Goal: Navigation & Orientation: Find specific page/section

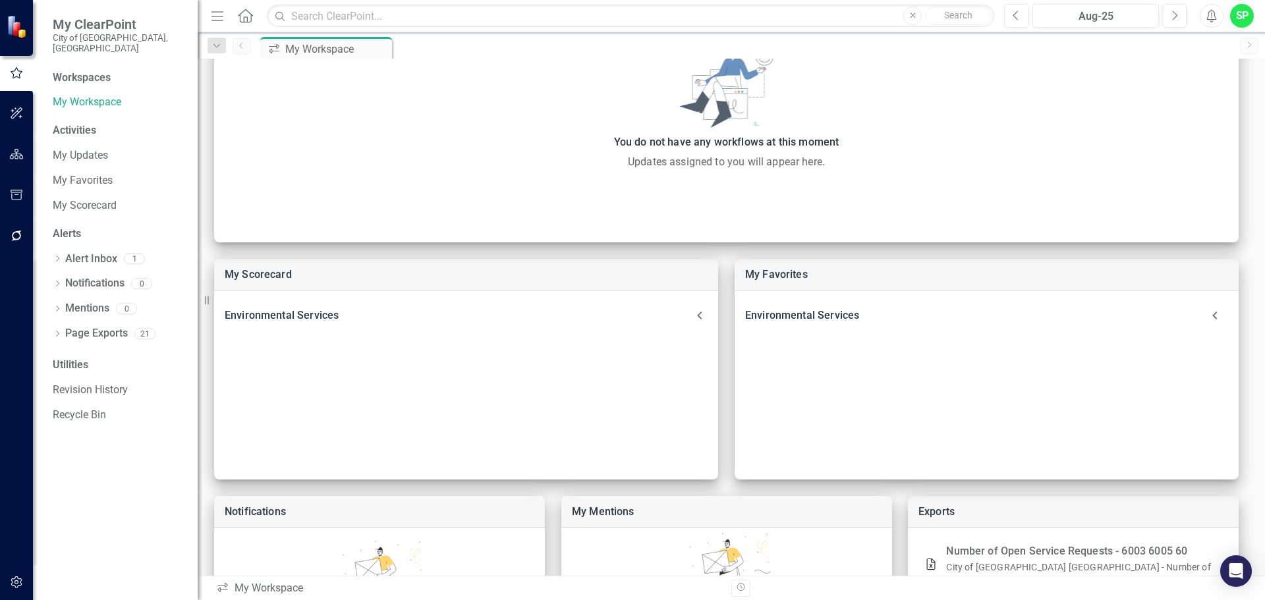
scroll to position [132, 0]
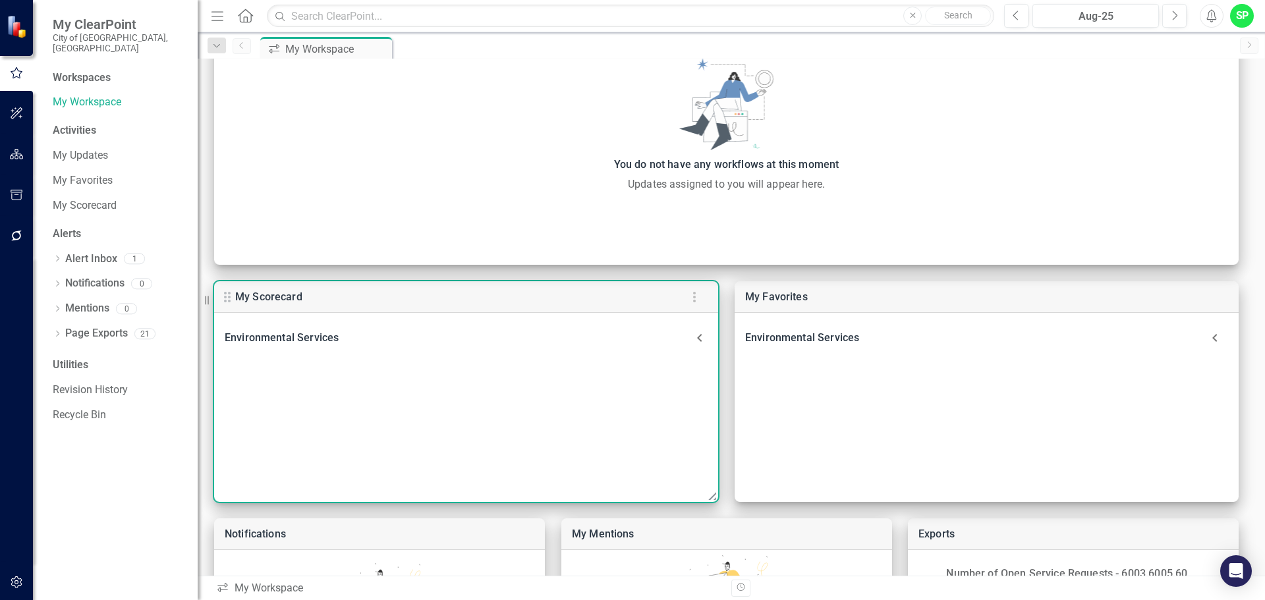
click at [278, 335] on div "Environmental Services" at bounding box center [458, 338] width 467 height 18
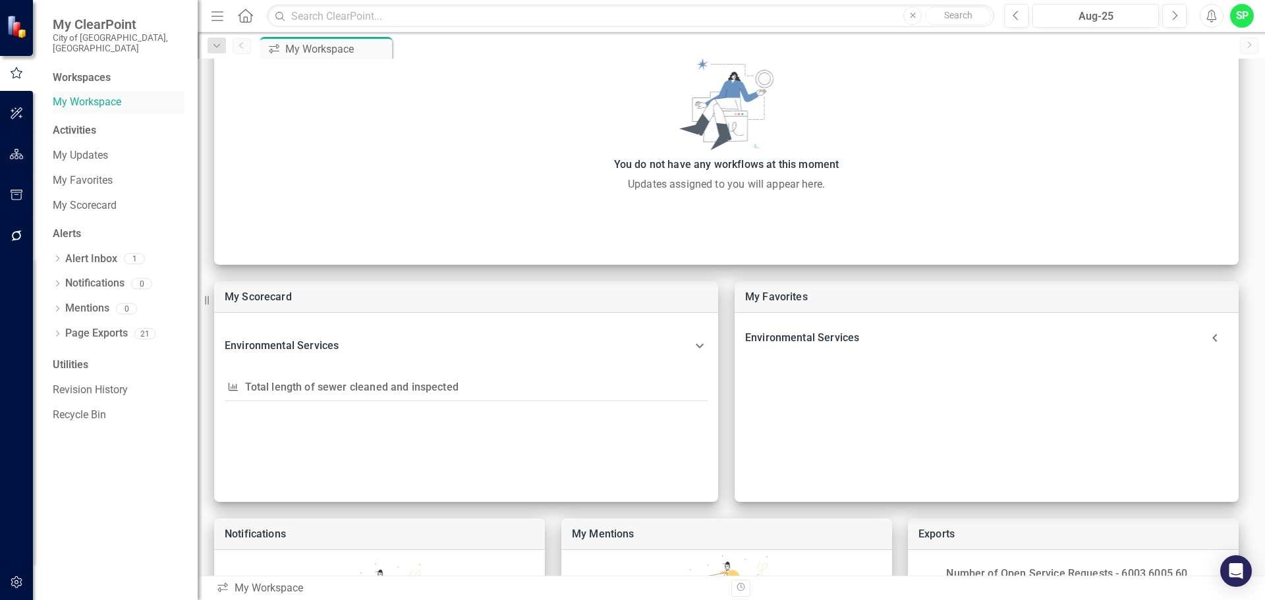
click at [79, 95] on link "My Workspace" at bounding box center [119, 102] width 132 height 15
click at [85, 70] on div "Workspaces" at bounding box center [82, 77] width 58 height 15
click at [89, 70] on div "Workspaces" at bounding box center [82, 77] width 58 height 15
click at [18, 580] on icon "button" at bounding box center [17, 582] width 14 height 11
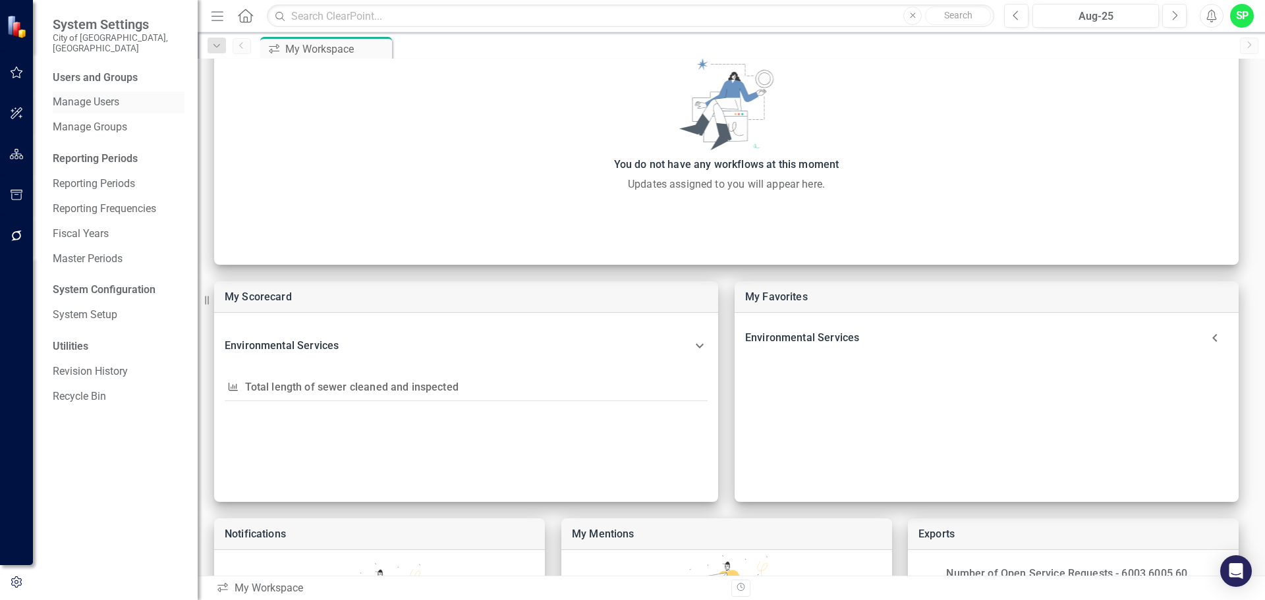
click at [84, 95] on link "Manage Users" at bounding box center [119, 102] width 132 height 15
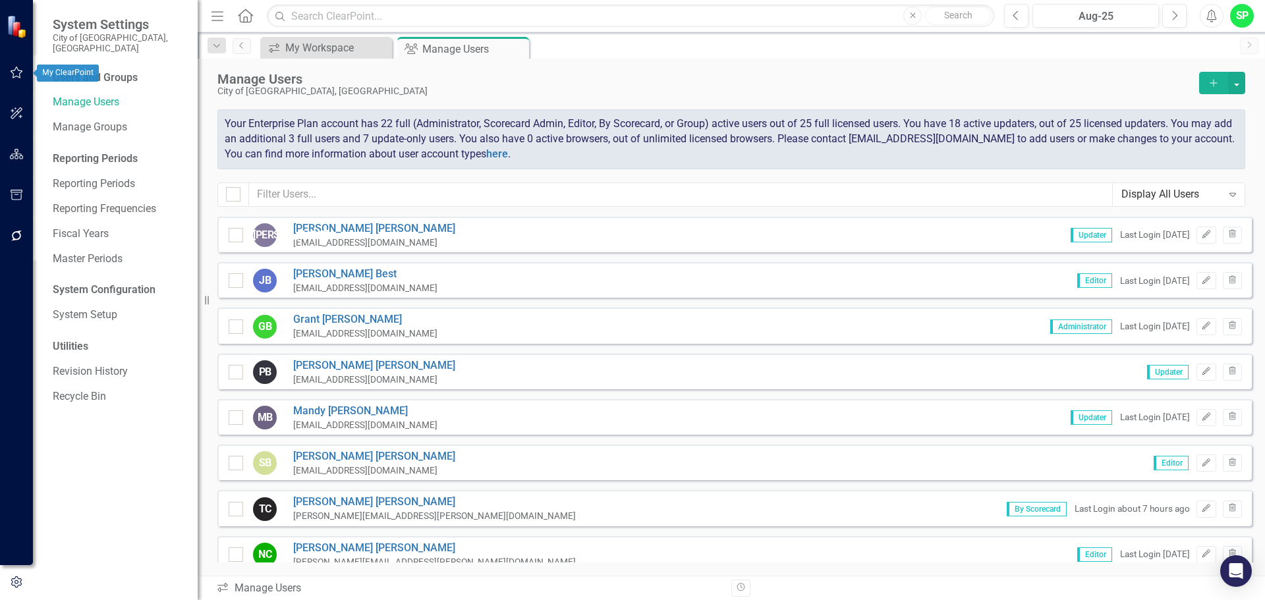
click at [14, 68] on icon "button" at bounding box center [17, 72] width 14 height 11
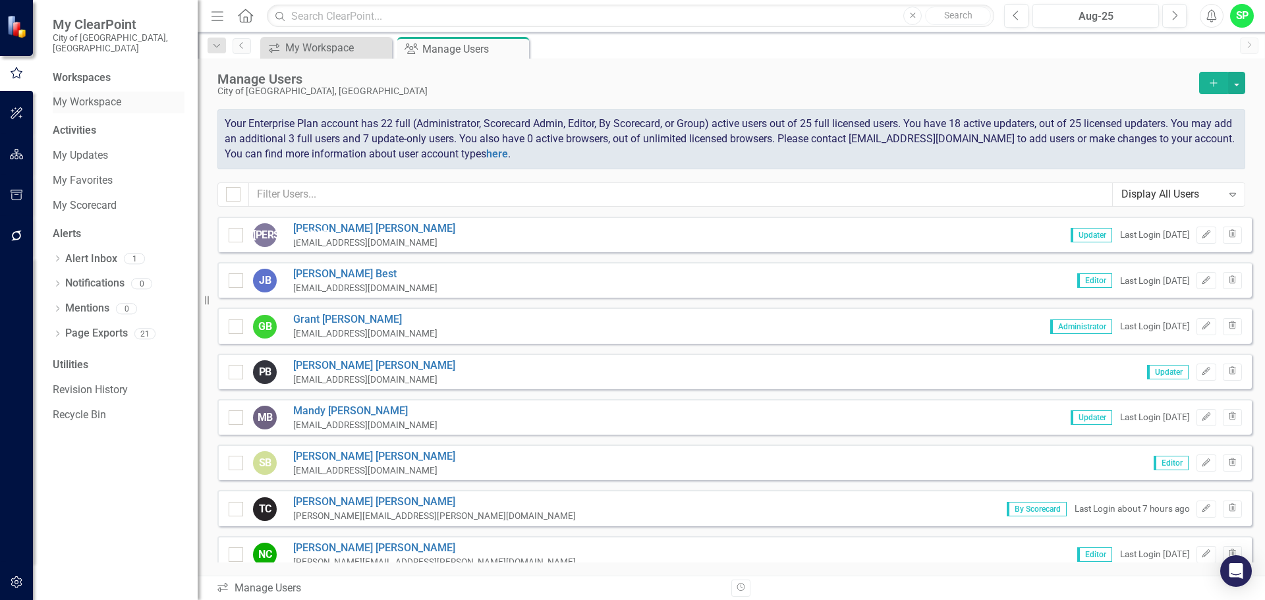
click at [76, 95] on link "My Workspace" at bounding box center [119, 102] width 132 height 15
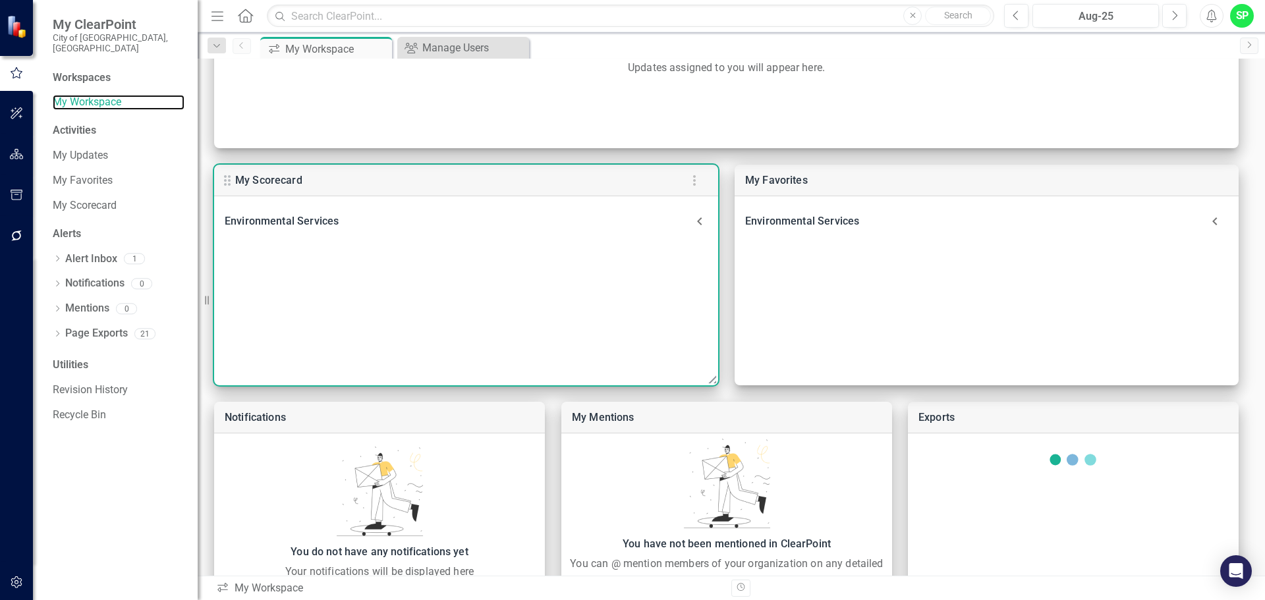
scroll to position [312, 0]
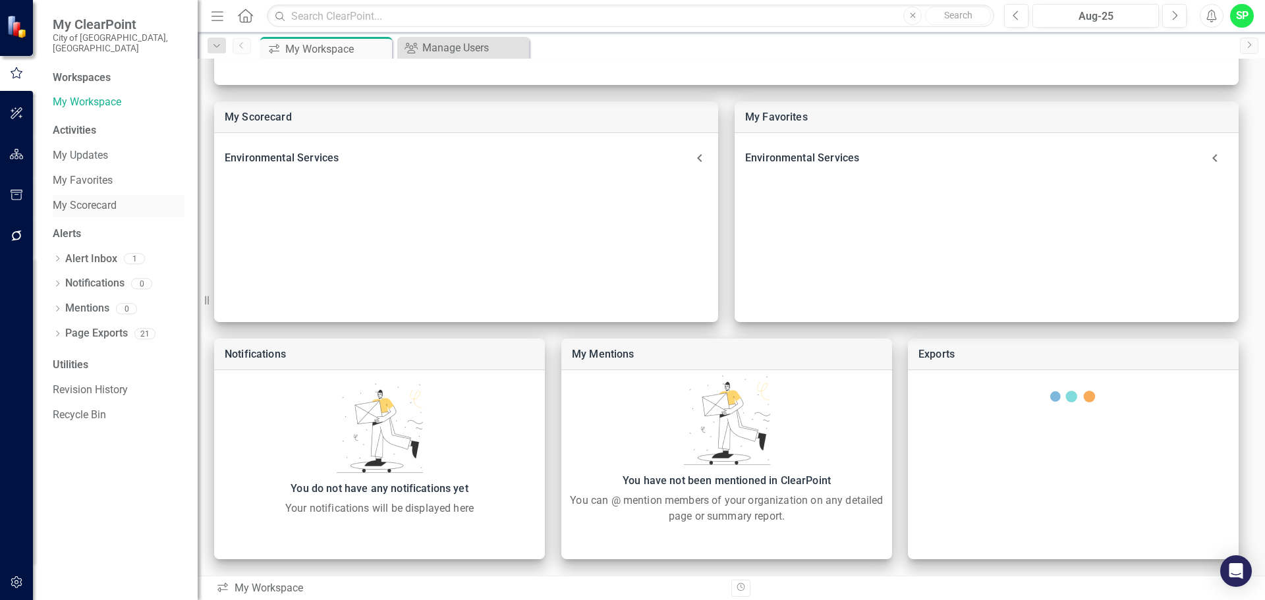
click at [94, 198] on link "My Scorecard" at bounding box center [119, 205] width 132 height 15
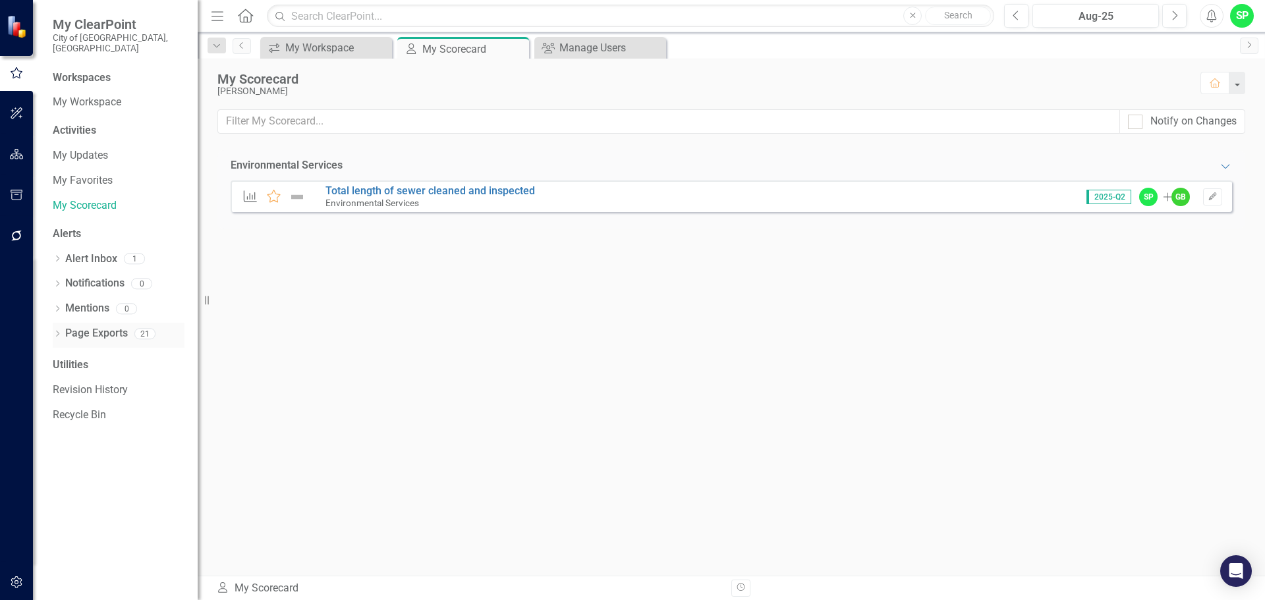
click at [56, 331] on icon "Dropdown" at bounding box center [57, 334] width 9 height 7
click at [336, 44] on div "My Workspace" at bounding box center [328, 48] width 87 height 16
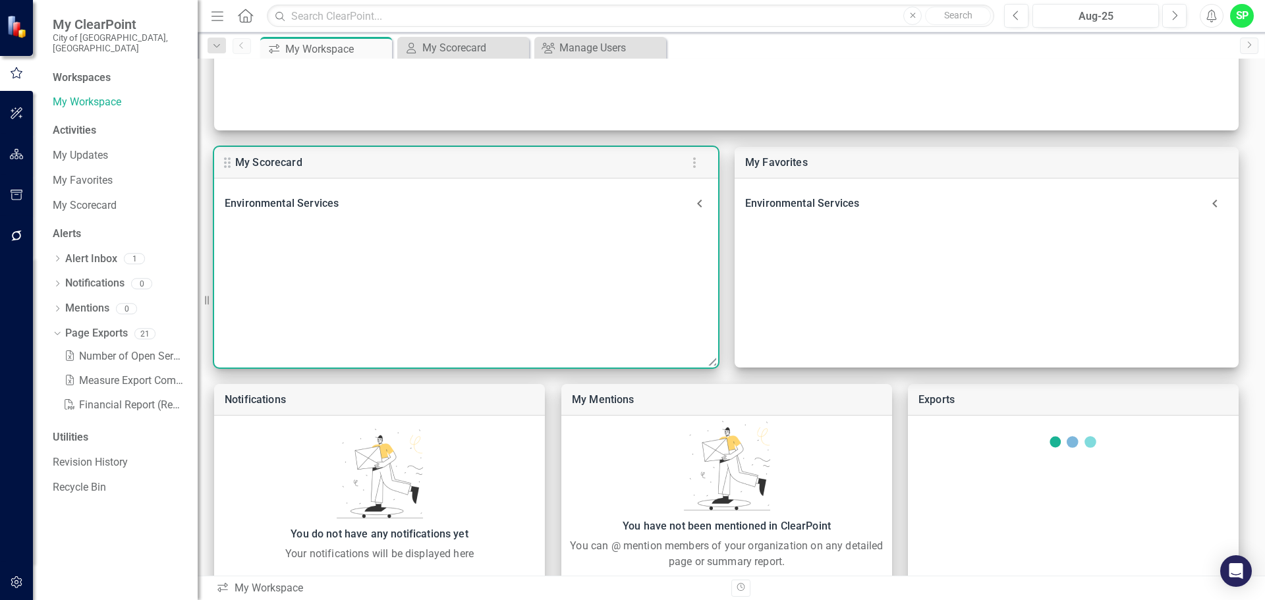
scroll to position [312, 0]
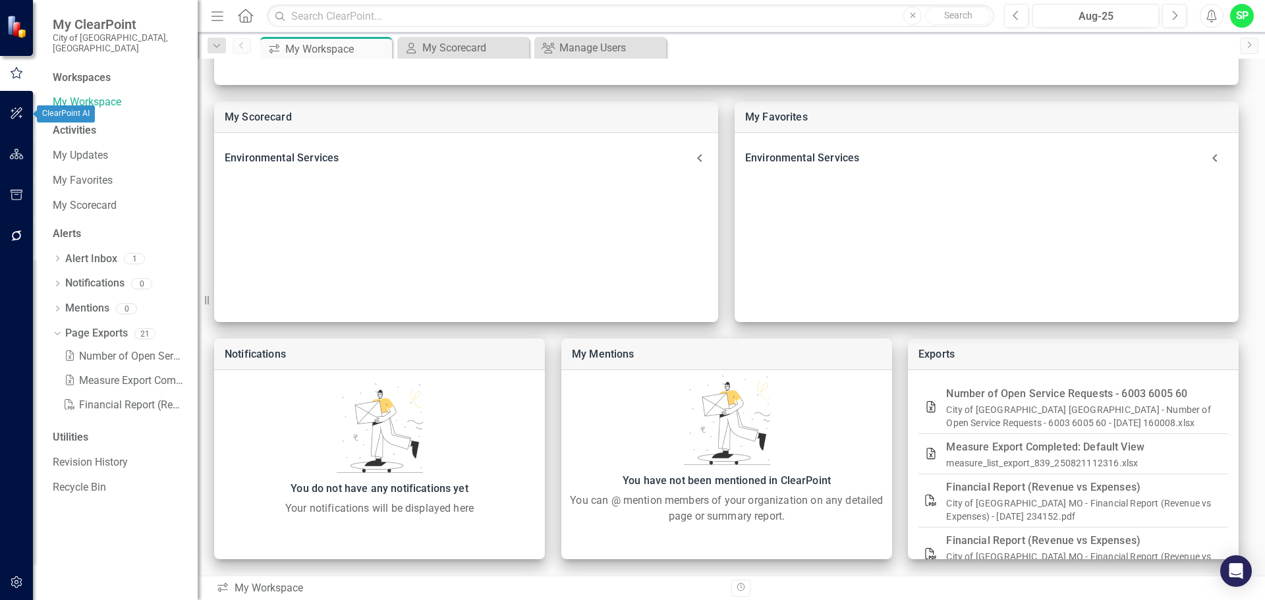
click at [12, 112] on icon "button" at bounding box center [17, 113] width 14 height 11
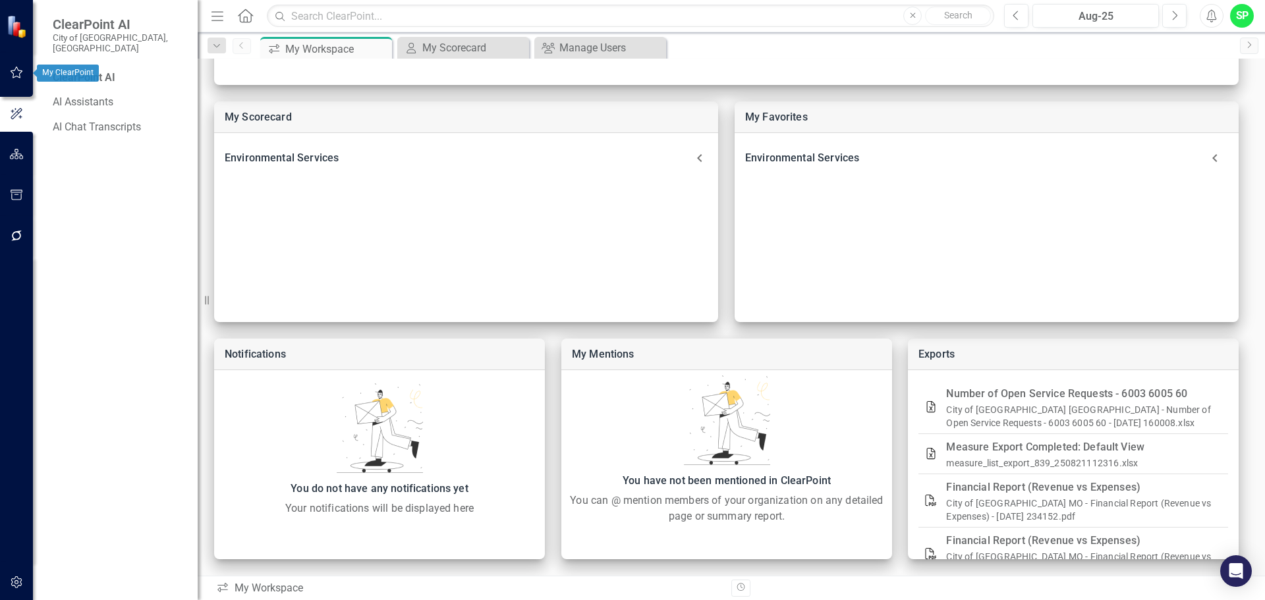
click at [17, 71] on icon "button" at bounding box center [17, 72] width 14 height 11
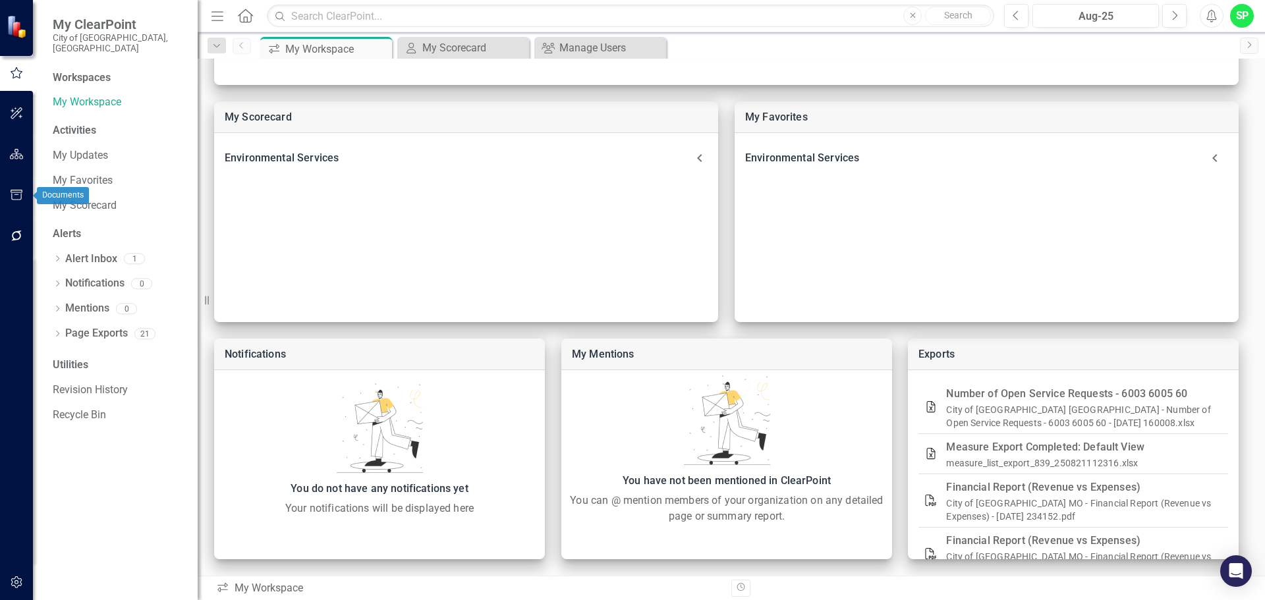
click at [18, 186] on button "button" at bounding box center [17, 196] width 30 height 28
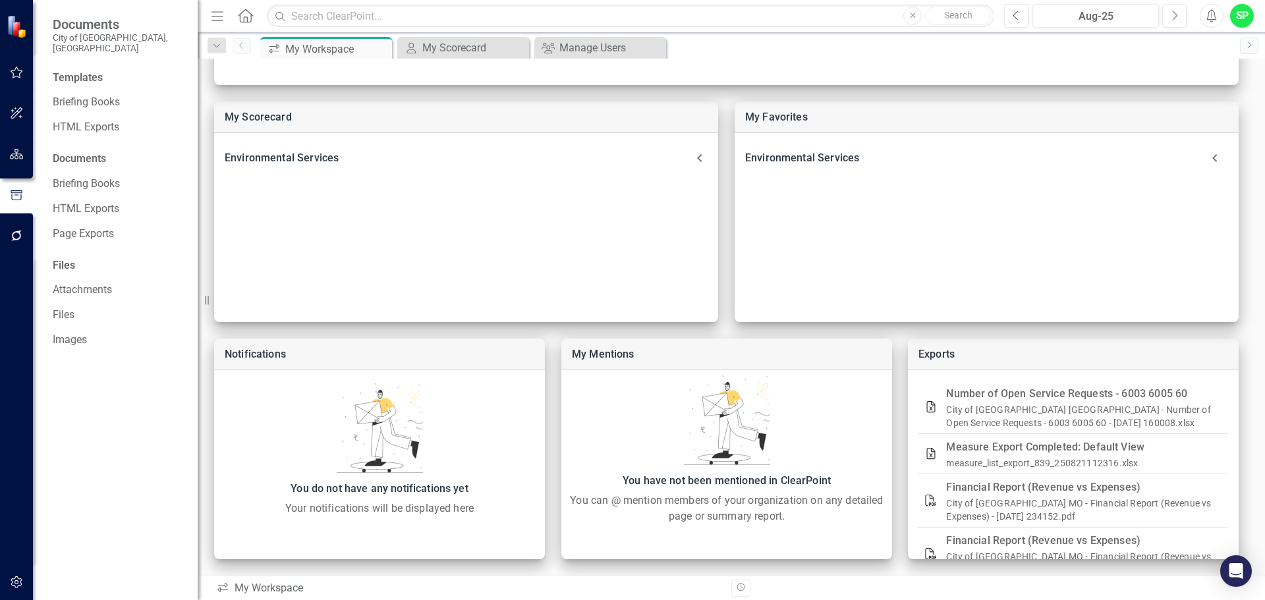
click at [21, 152] on icon "button" at bounding box center [17, 154] width 14 height 11
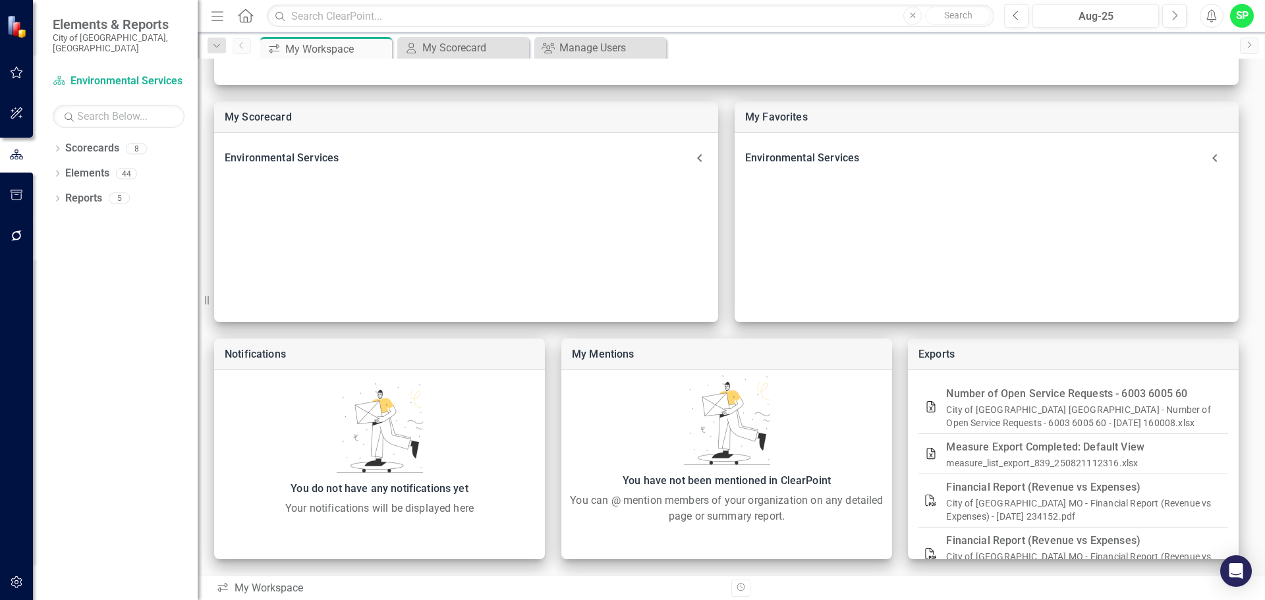
click at [16, 22] on img at bounding box center [18, 25] width 23 height 23
click at [580, 55] on div "Manage Users" at bounding box center [602, 48] width 87 height 16
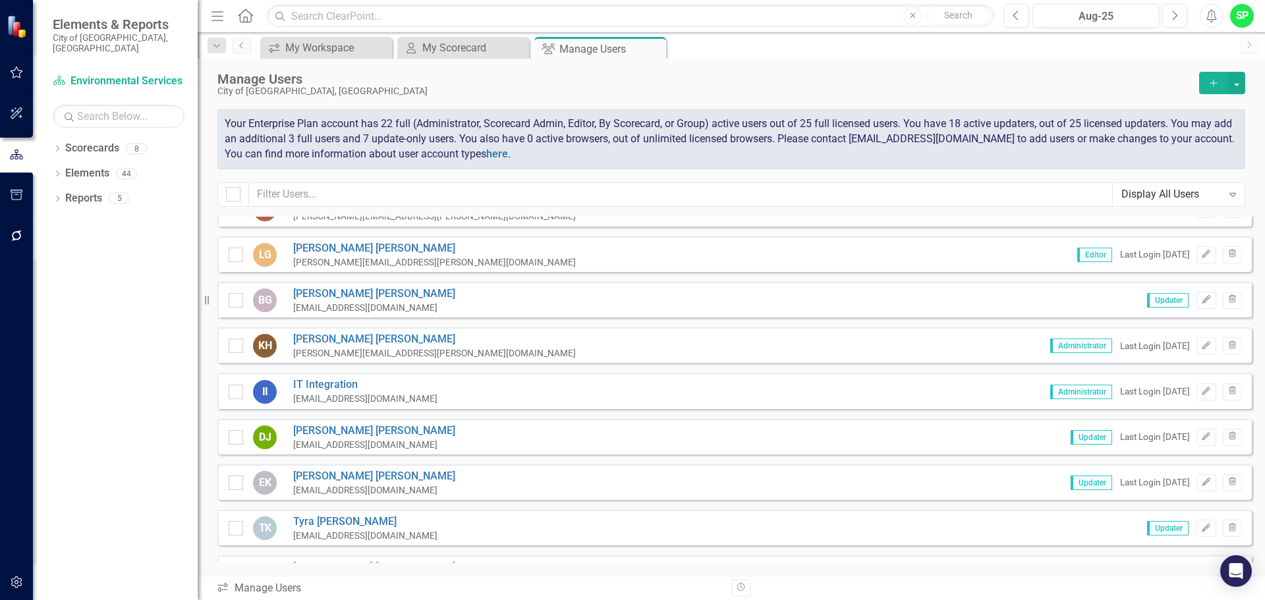
scroll to position [725, 0]
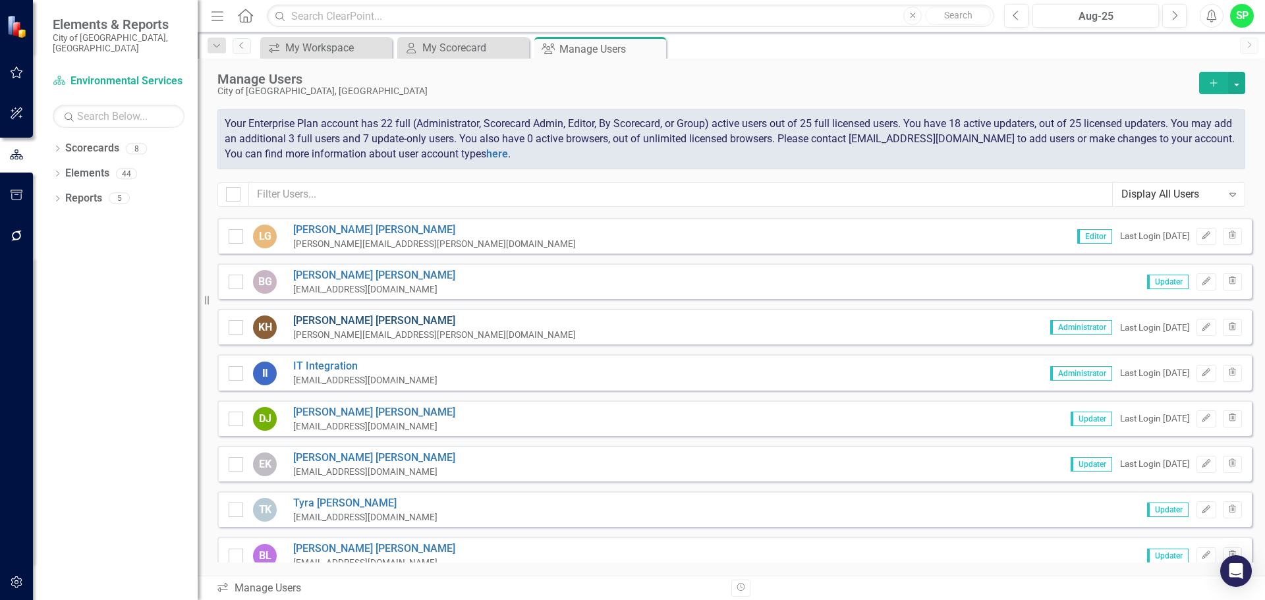
click at [316, 323] on link "[PERSON_NAME]" at bounding box center [434, 321] width 283 height 15
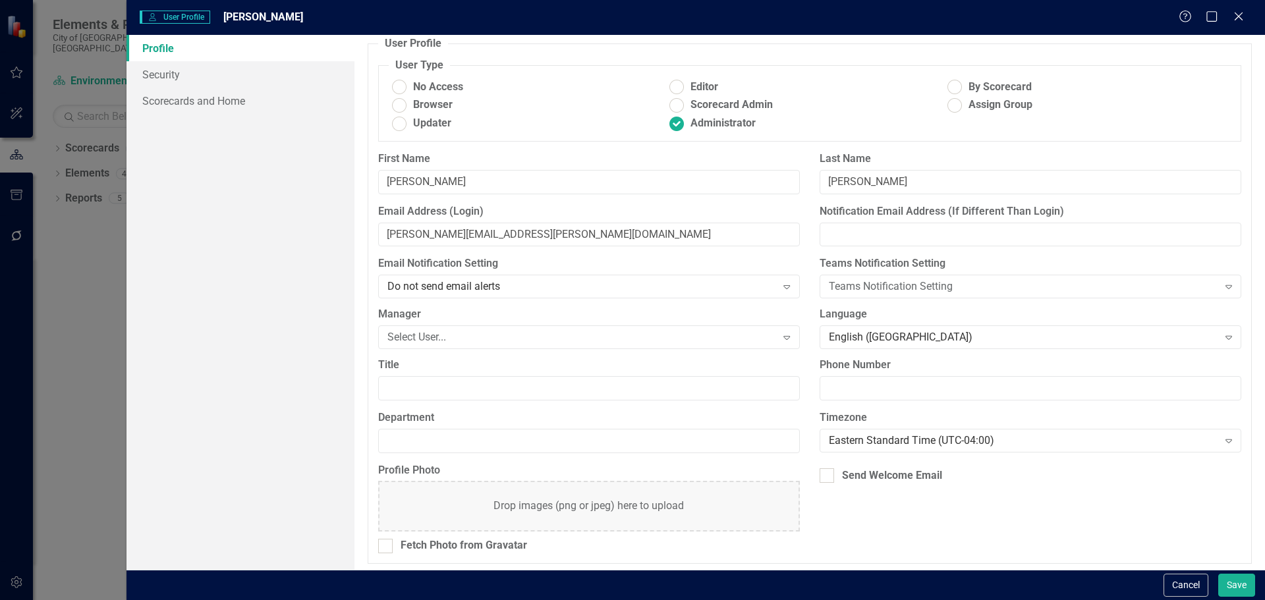
scroll to position [13, 0]
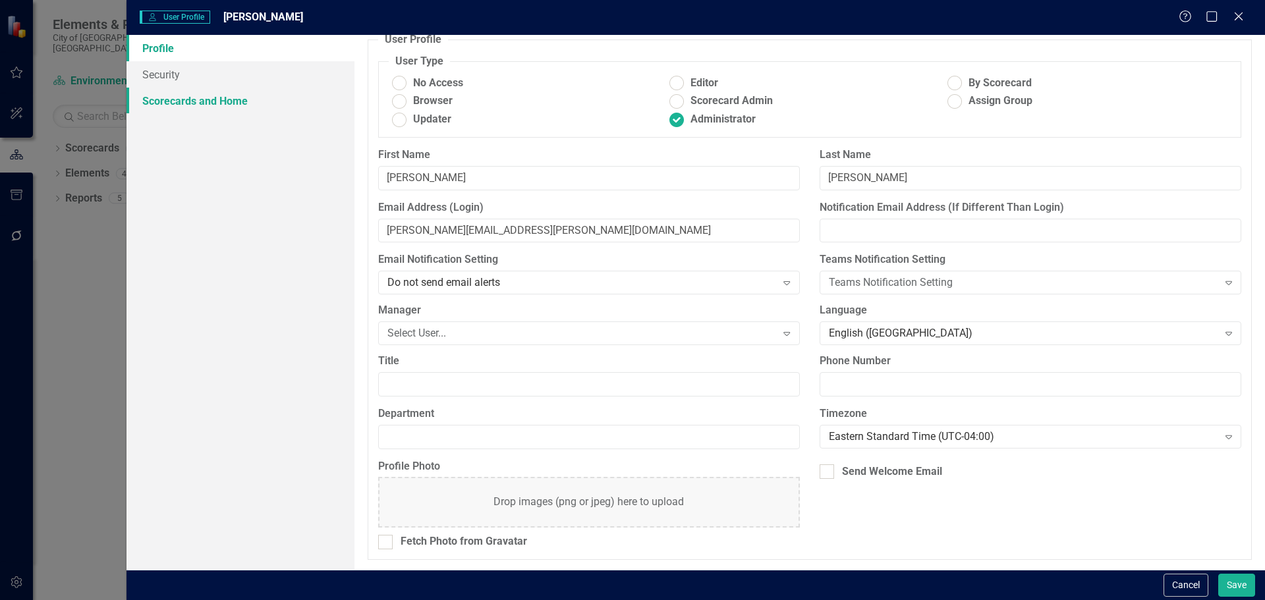
click at [167, 101] on link "Scorecards and Home" at bounding box center [241, 101] width 228 height 26
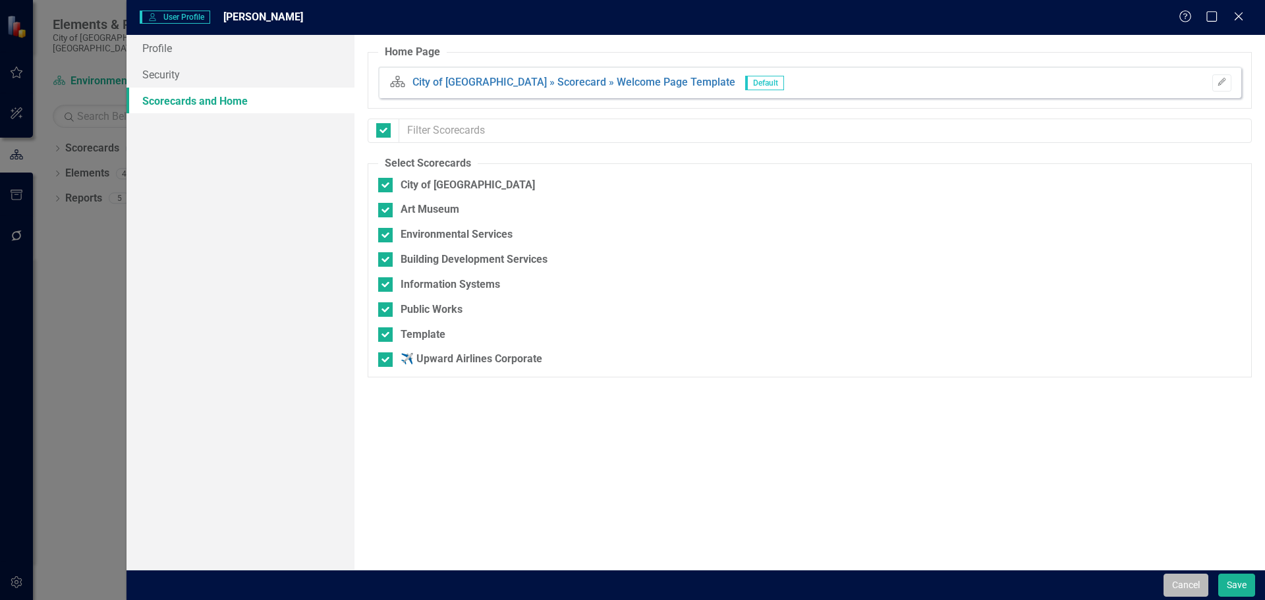
click at [1177, 583] on button "Cancel" at bounding box center [1186, 585] width 45 height 23
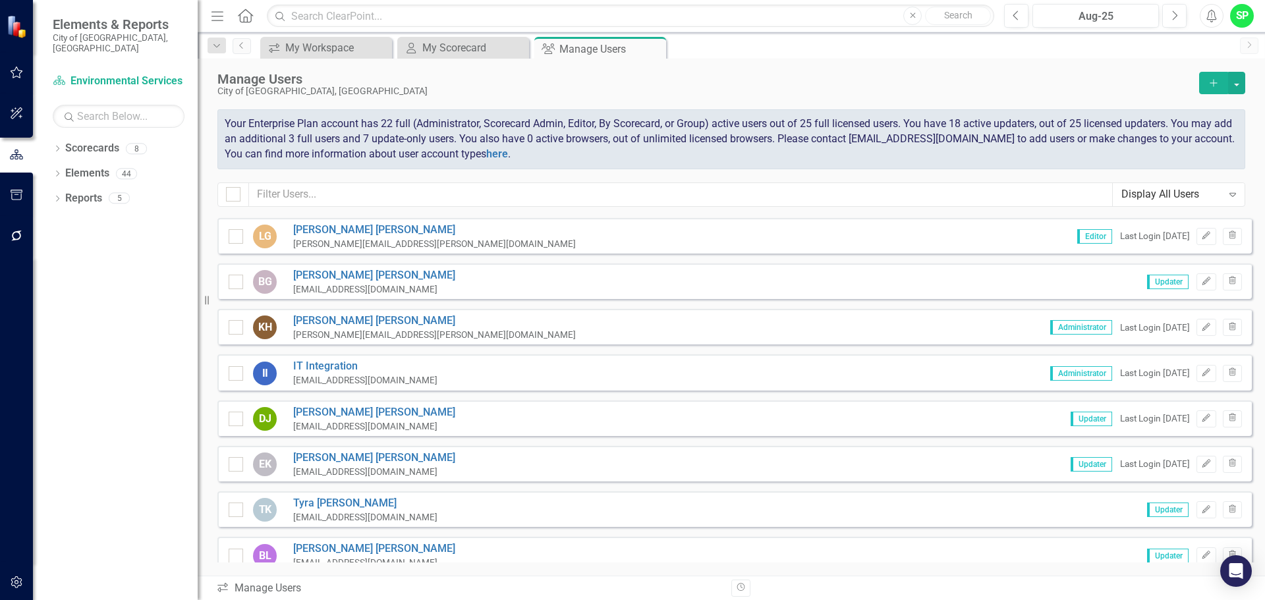
click at [18, 75] on icon "button" at bounding box center [17, 72] width 14 height 11
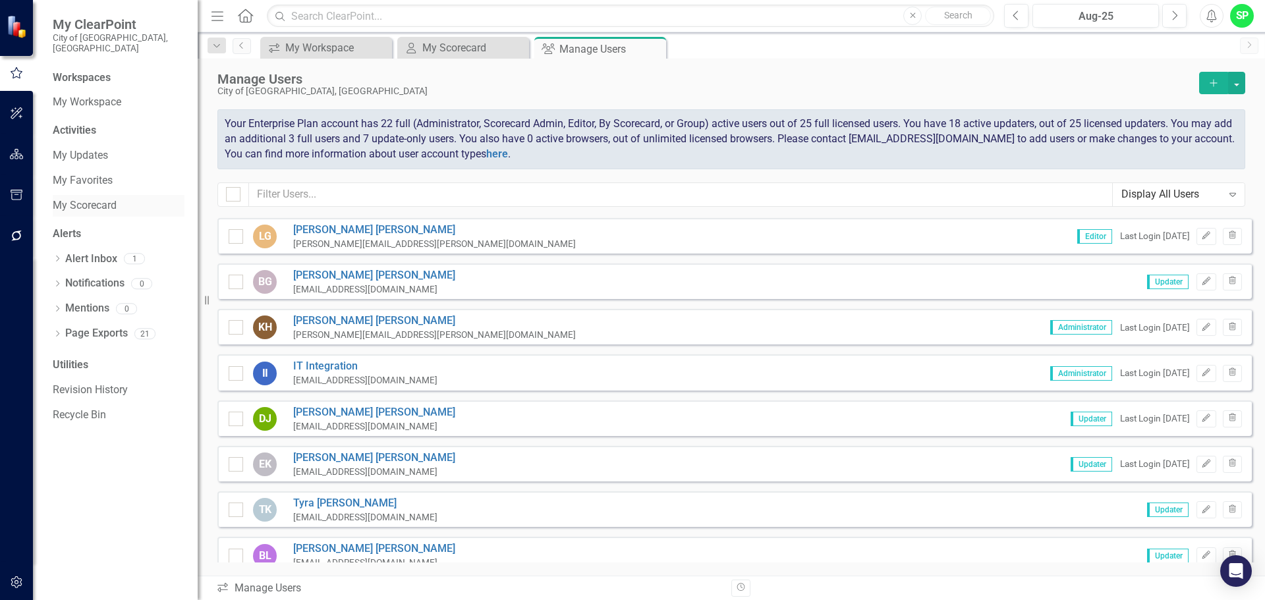
click at [74, 198] on link "My Scorecard" at bounding box center [119, 205] width 132 height 15
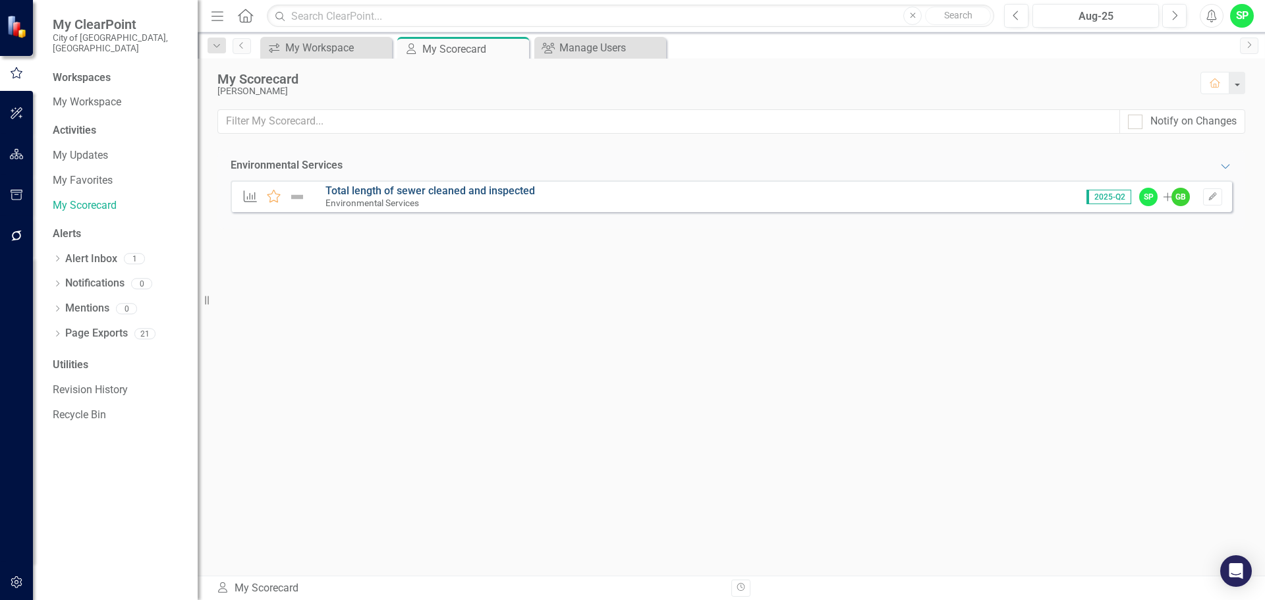
click at [385, 191] on link "Total length of sewer cleaned and inspected" at bounding box center [430, 190] width 210 height 13
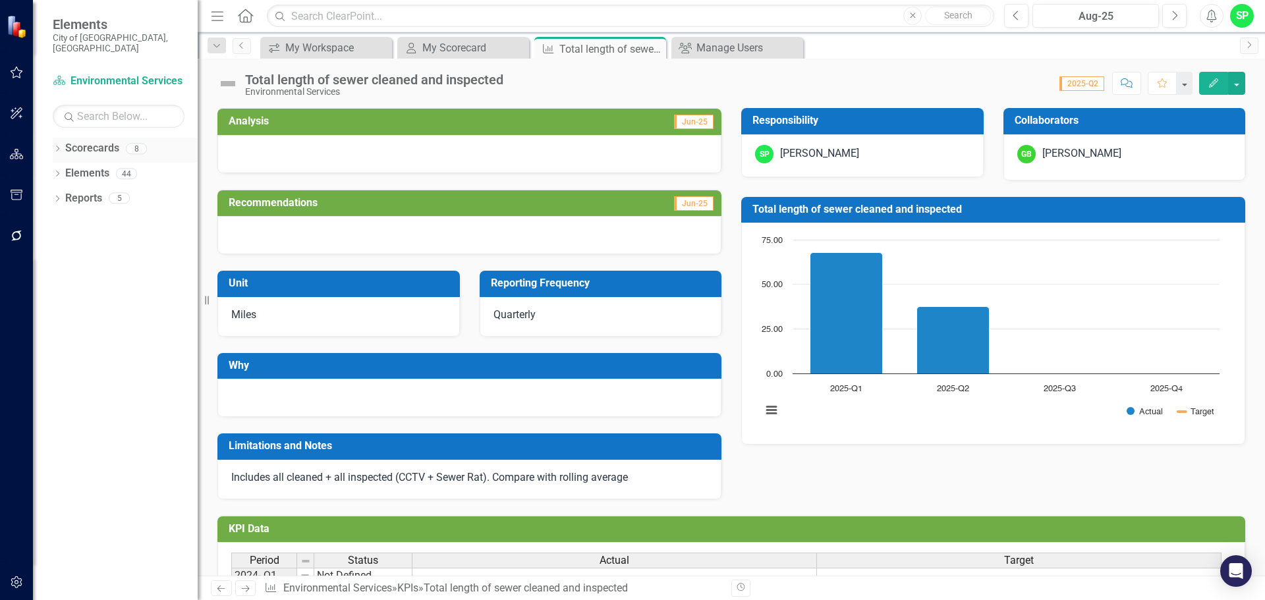
click at [93, 141] on link "Scorecards" at bounding box center [92, 148] width 54 height 15
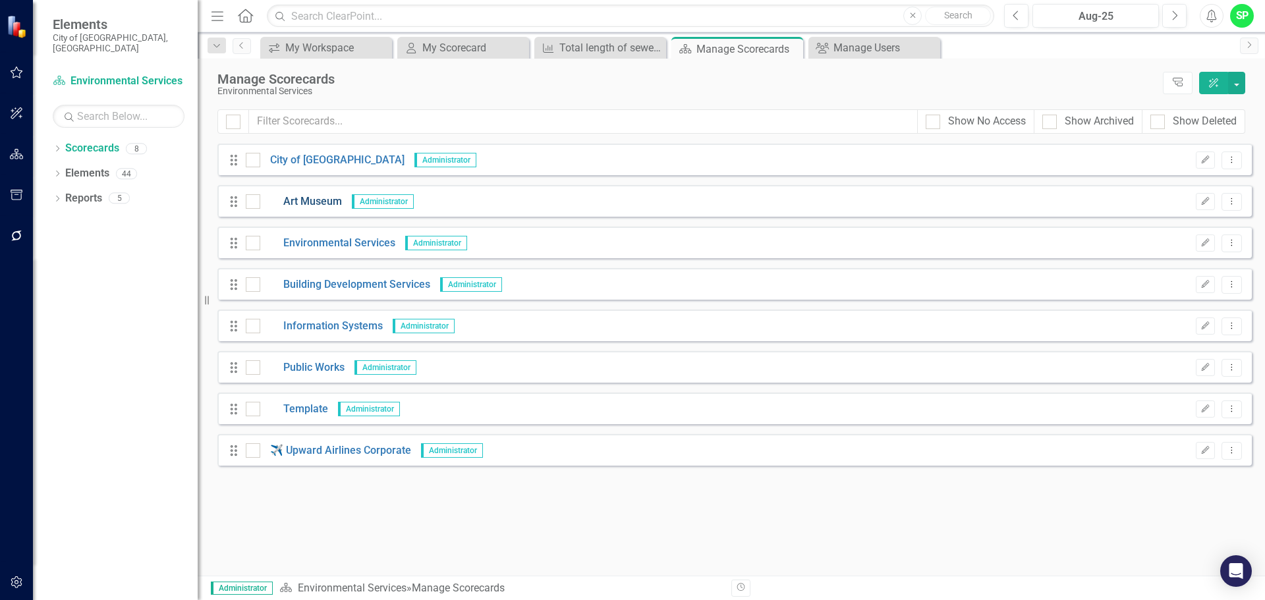
click at [304, 201] on link "Art Museum" at bounding box center [301, 201] width 82 height 15
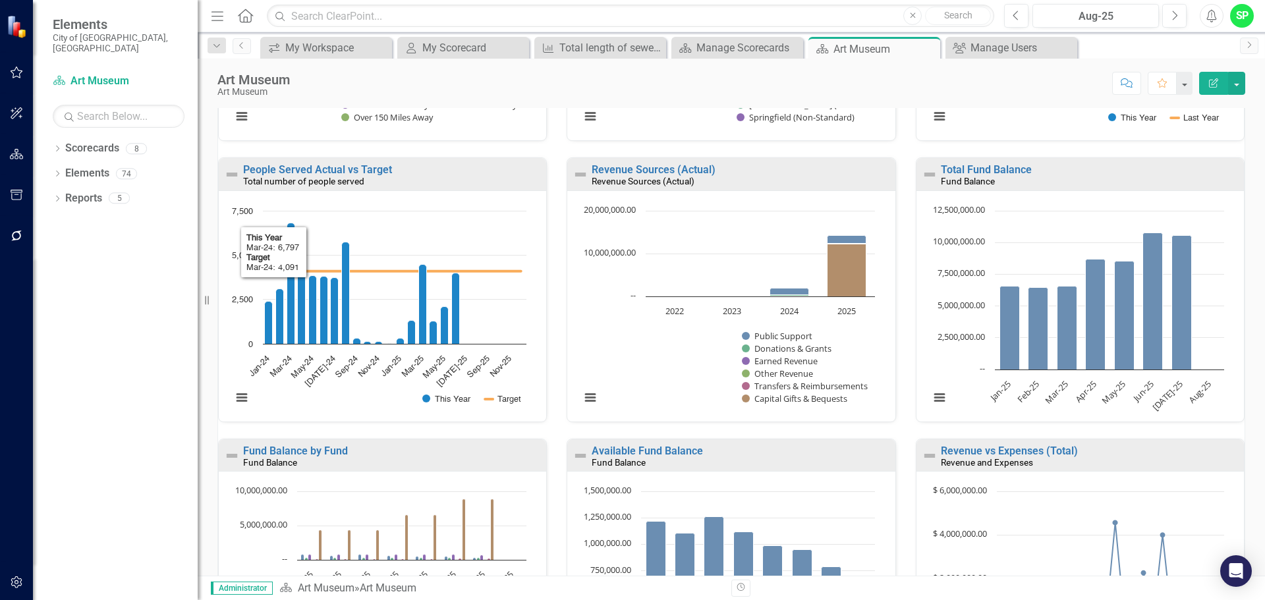
scroll to position [638, 0]
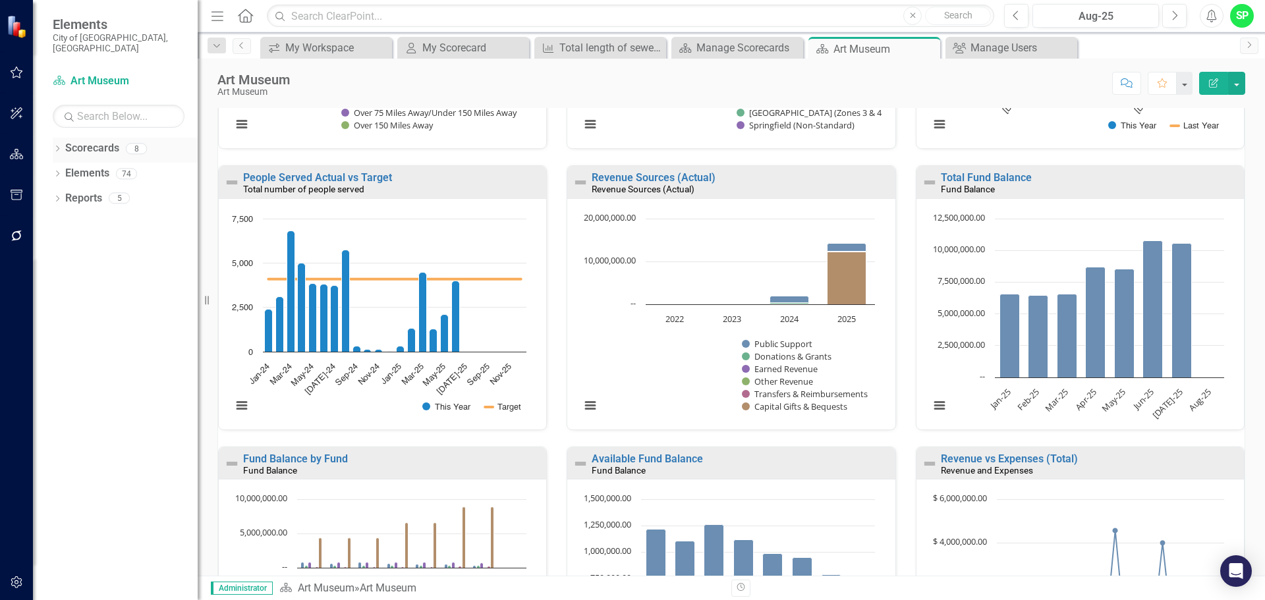
click at [63, 138] on div "Dropdown Scorecards 8" at bounding box center [125, 150] width 145 height 25
click at [92, 141] on link "Scorecards" at bounding box center [92, 148] width 54 height 15
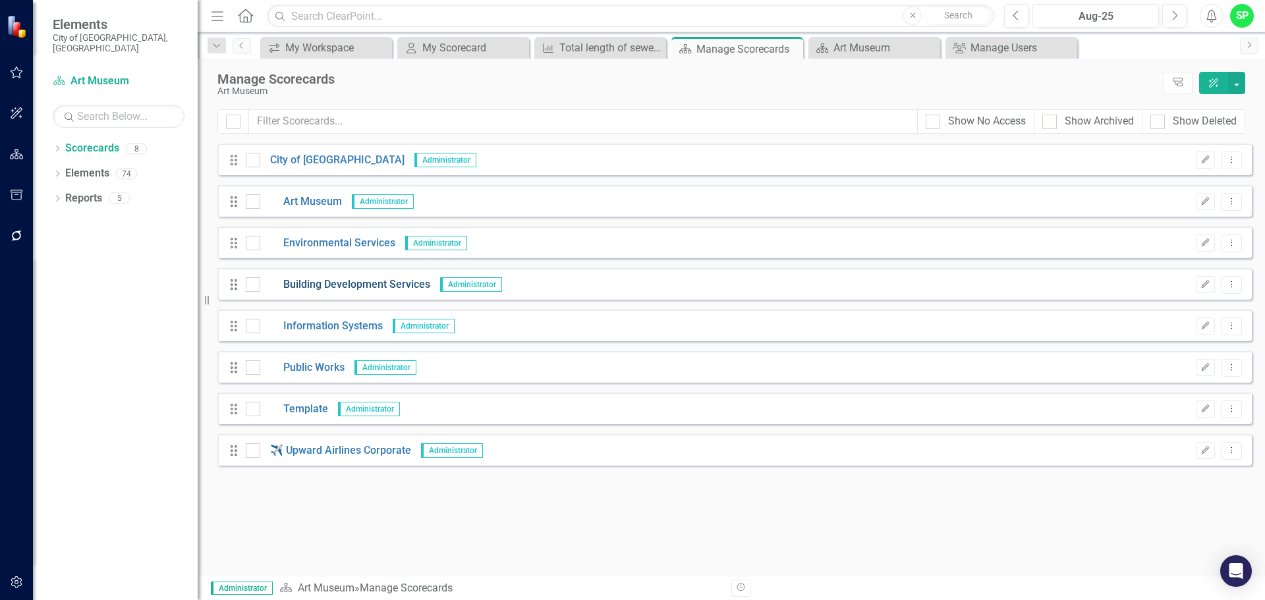
click at [308, 283] on link "Building Development Services" at bounding box center [345, 284] width 170 height 15
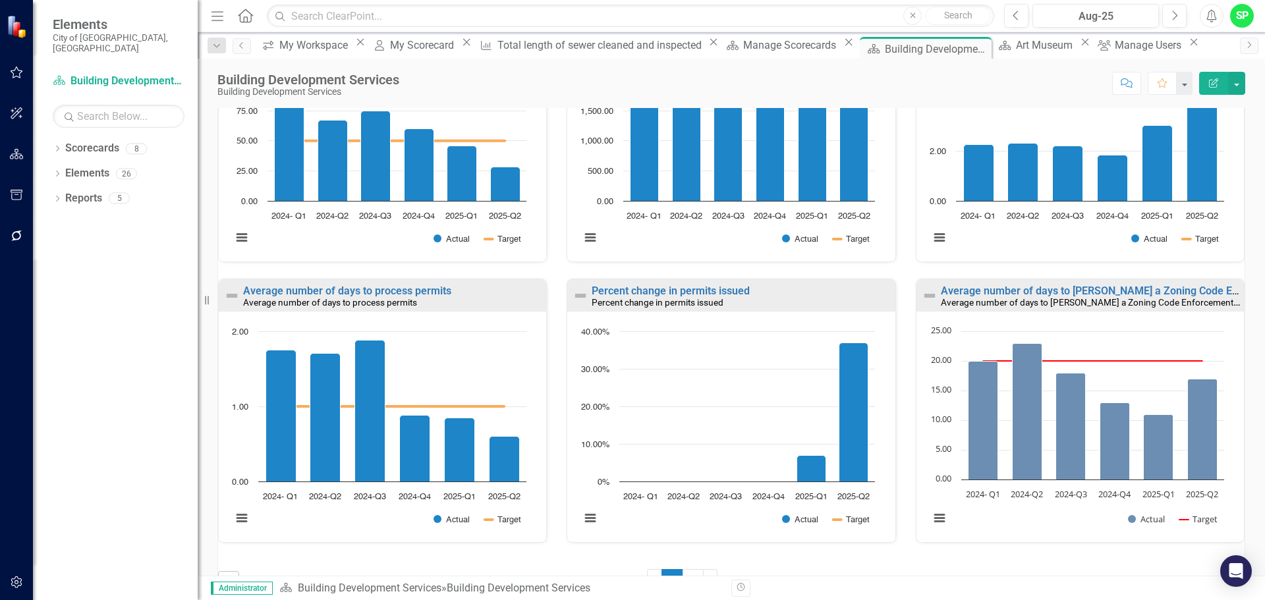
scroll to position [862, 0]
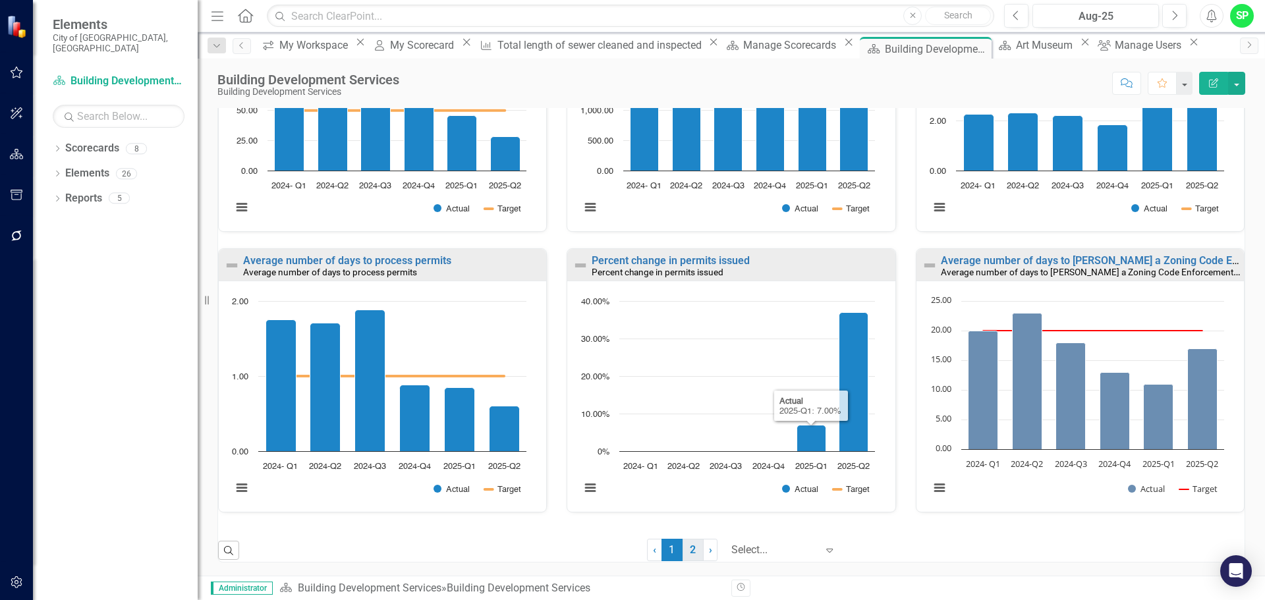
click at [684, 545] on link "2" at bounding box center [693, 550] width 21 height 22
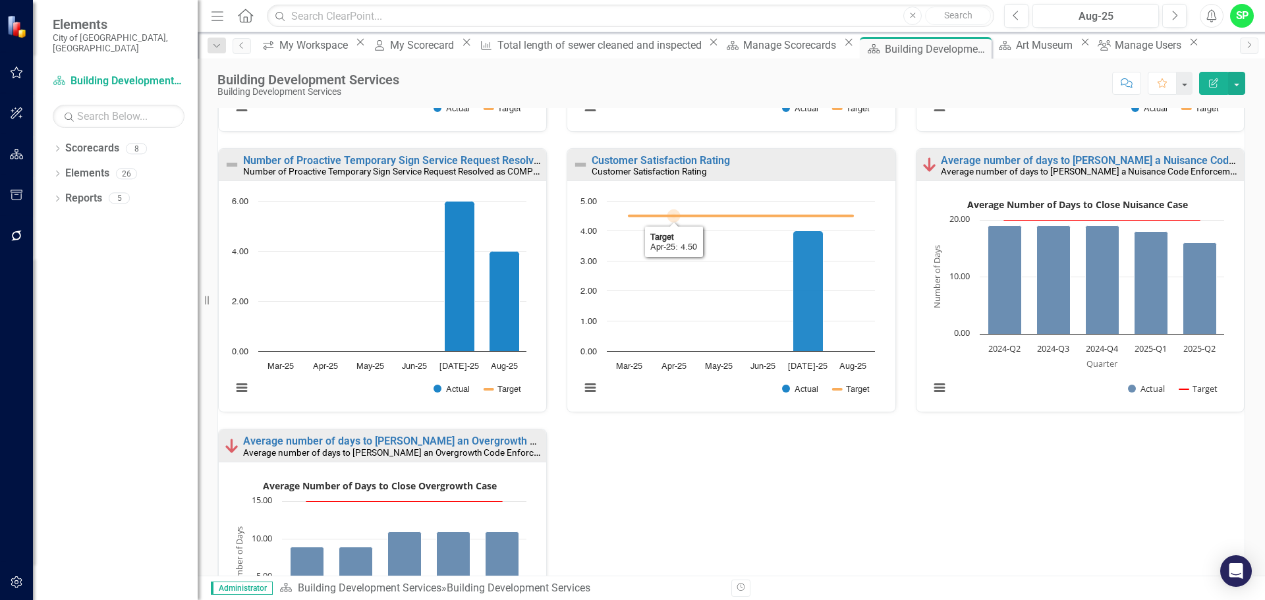
scroll to position [0, 0]
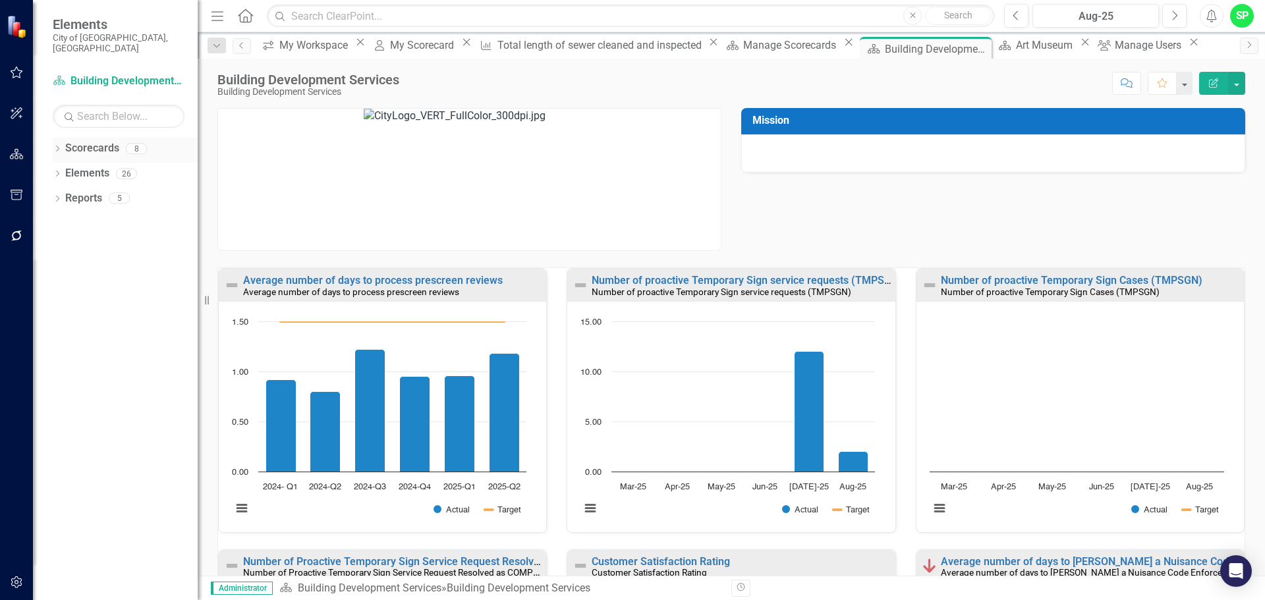
click at [82, 141] on link "Scorecards" at bounding box center [92, 148] width 54 height 15
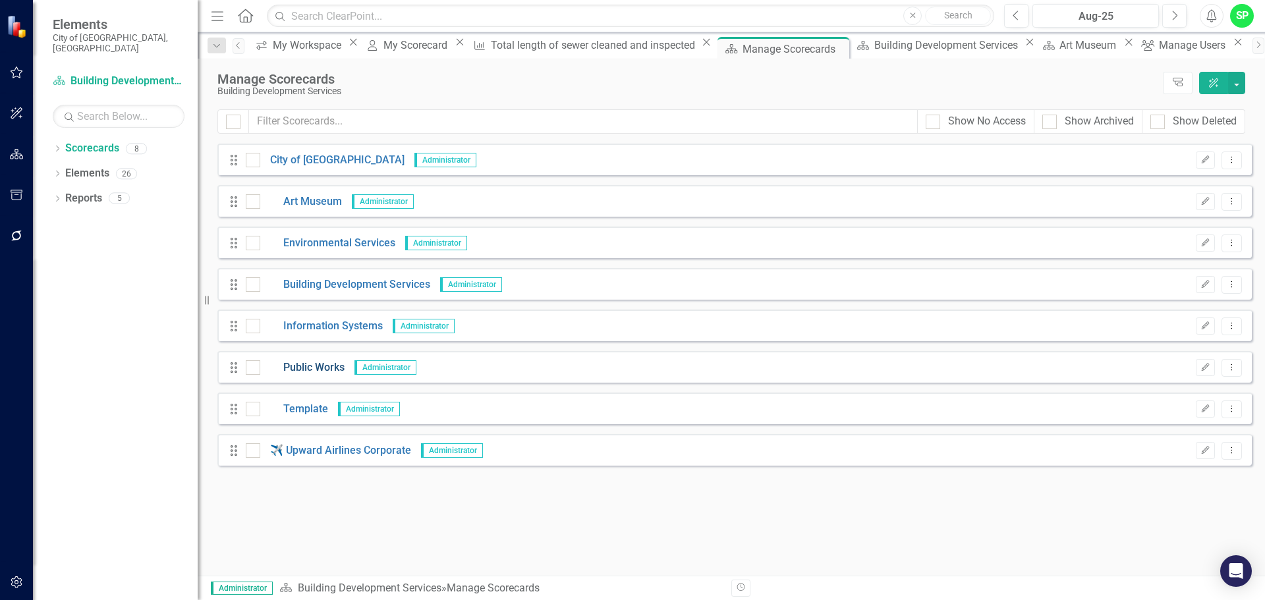
click at [312, 363] on link "Public Works" at bounding box center [302, 367] width 84 height 15
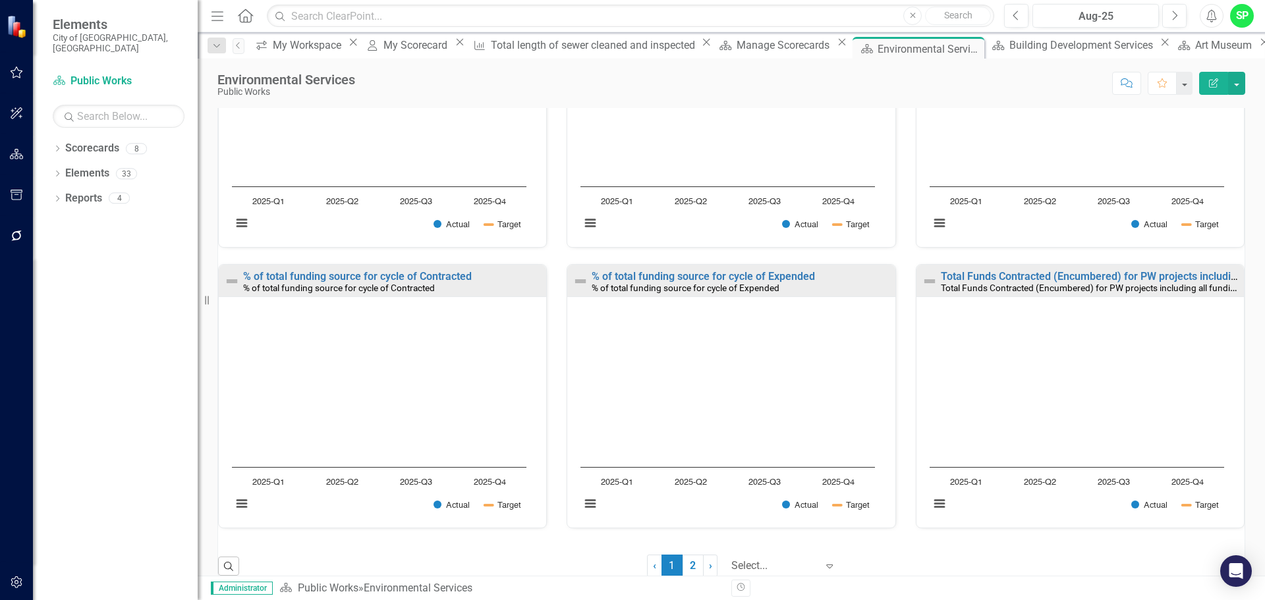
scroll to position [862, 0]
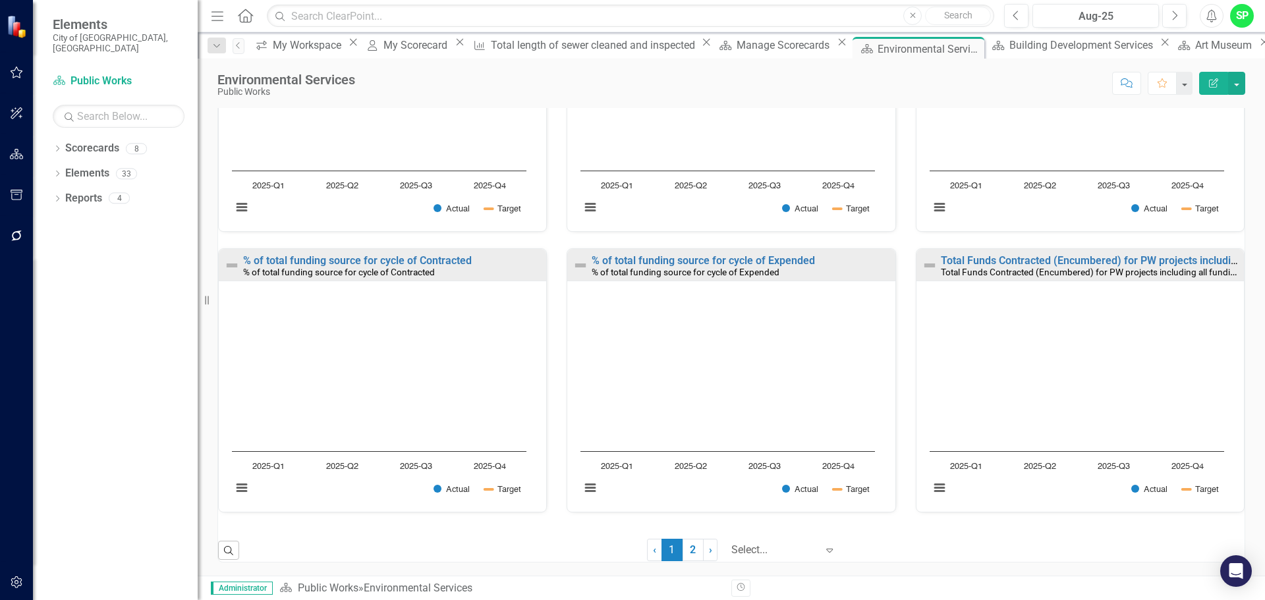
click at [683, 552] on link "2" at bounding box center [693, 550] width 21 height 22
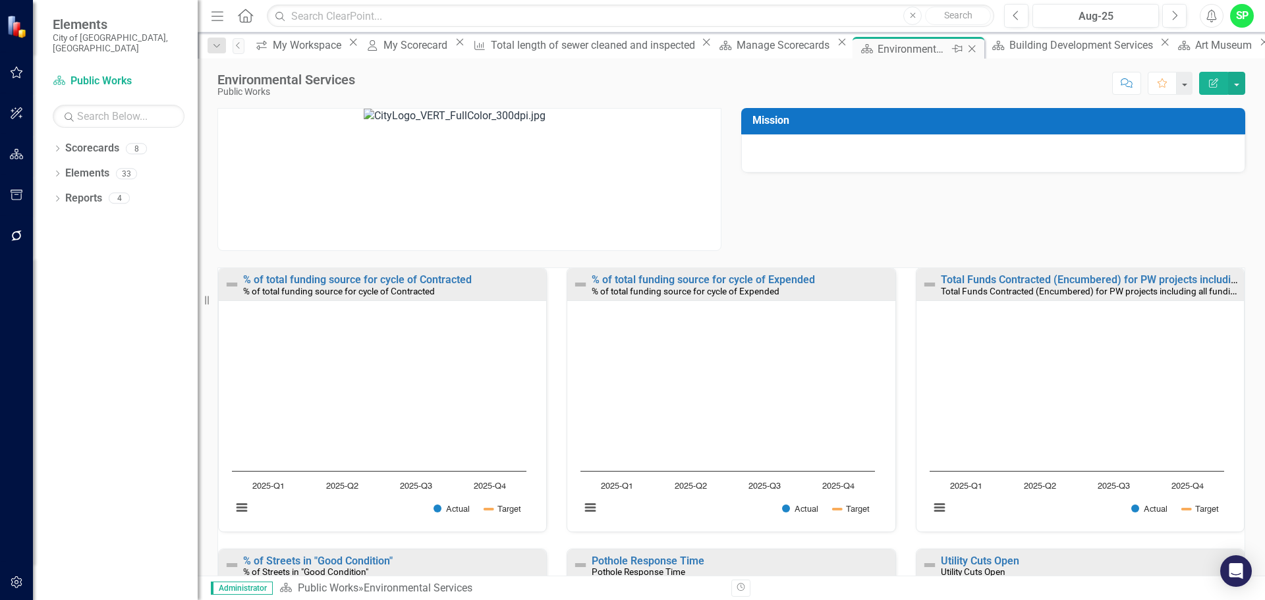
click at [965, 45] on icon "Close" at bounding box center [971, 48] width 13 height 11
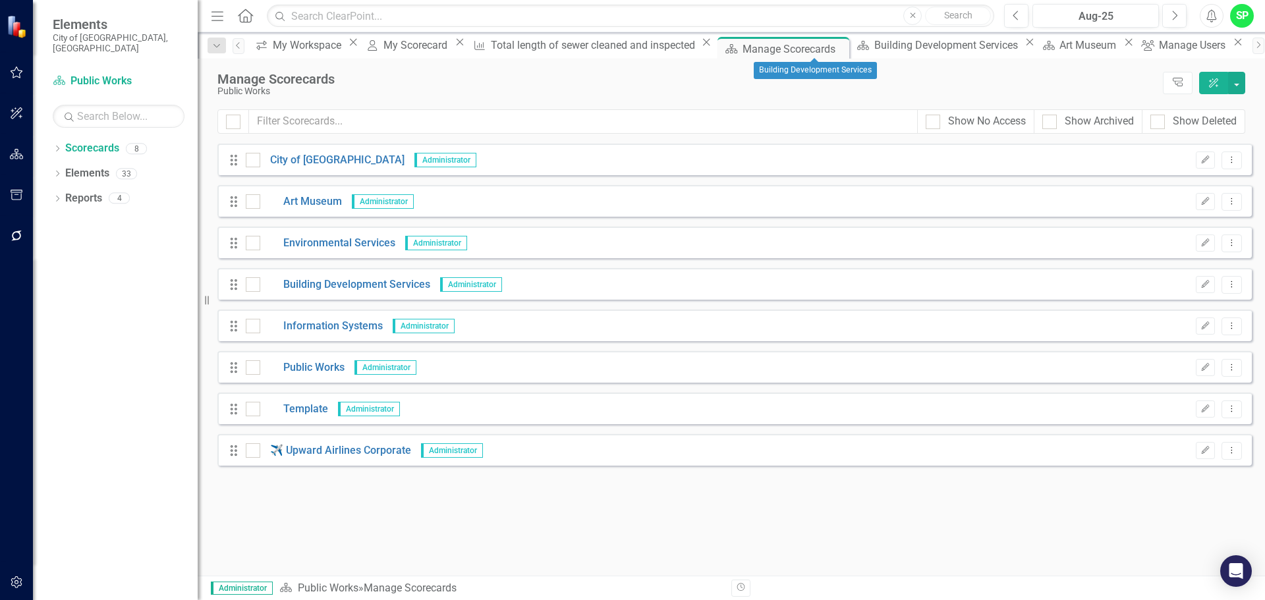
click at [1023, 47] on icon "Close" at bounding box center [1029, 42] width 13 height 11
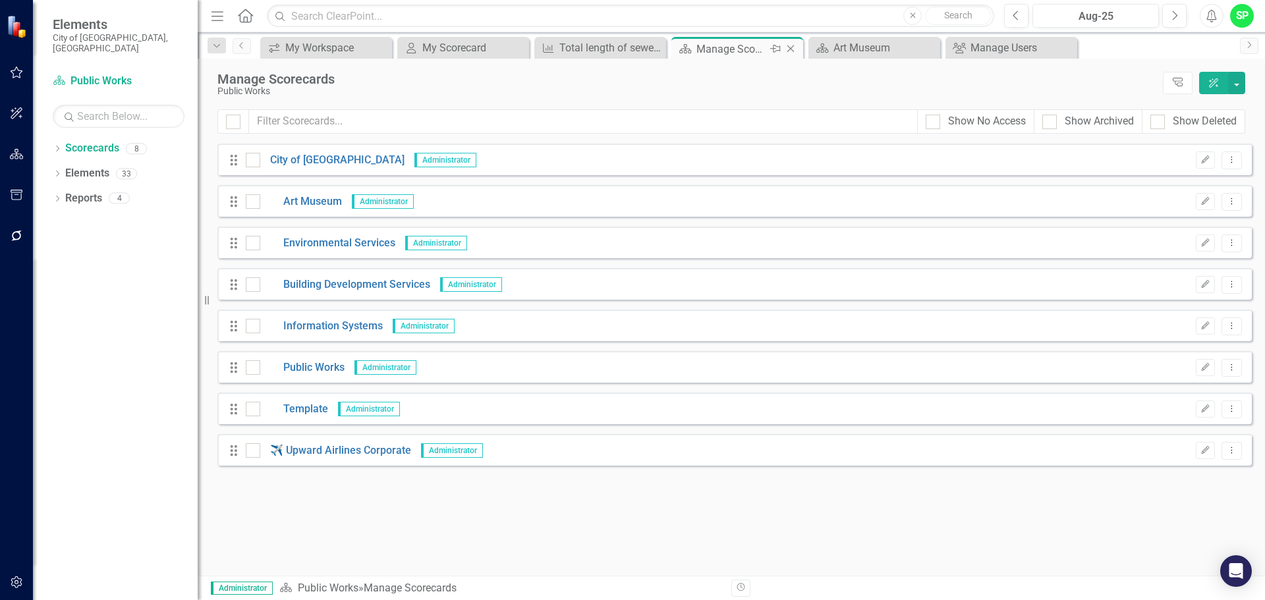
click at [793, 47] on icon at bounding box center [790, 48] width 7 height 7
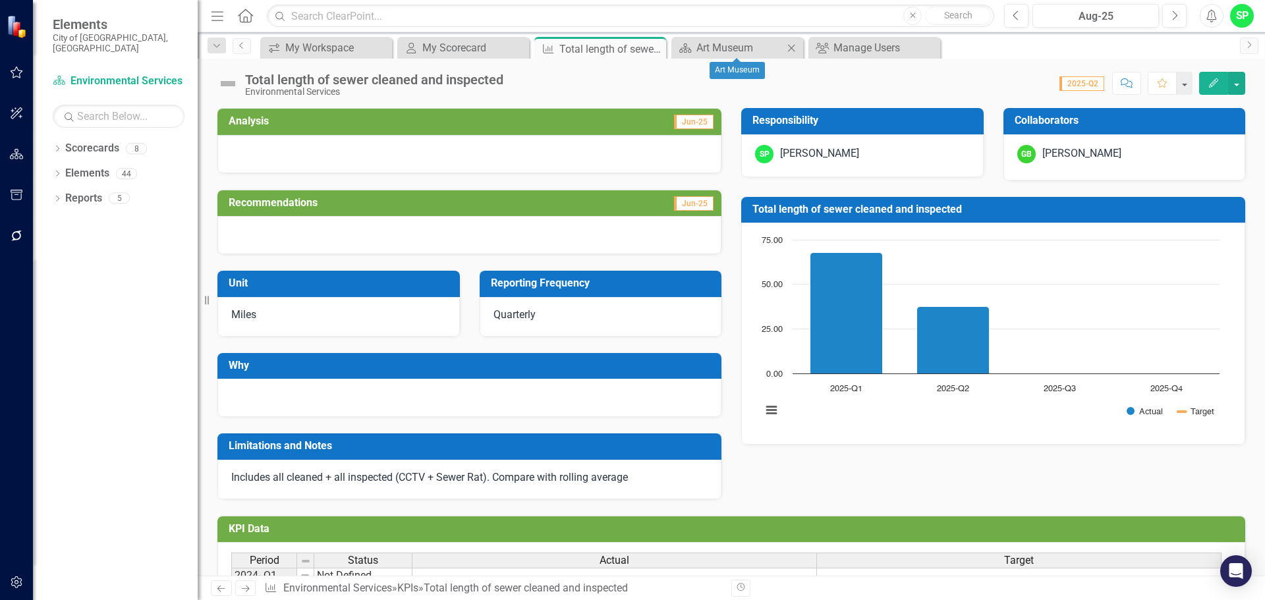
click at [792, 48] on icon at bounding box center [791, 47] width 7 height 7
click at [787, 47] on icon "Close" at bounding box center [791, 48] width 13 height 11
click at [84, 141] on link "Scorecards" at bounding box center [92, 148] width 54 height 15
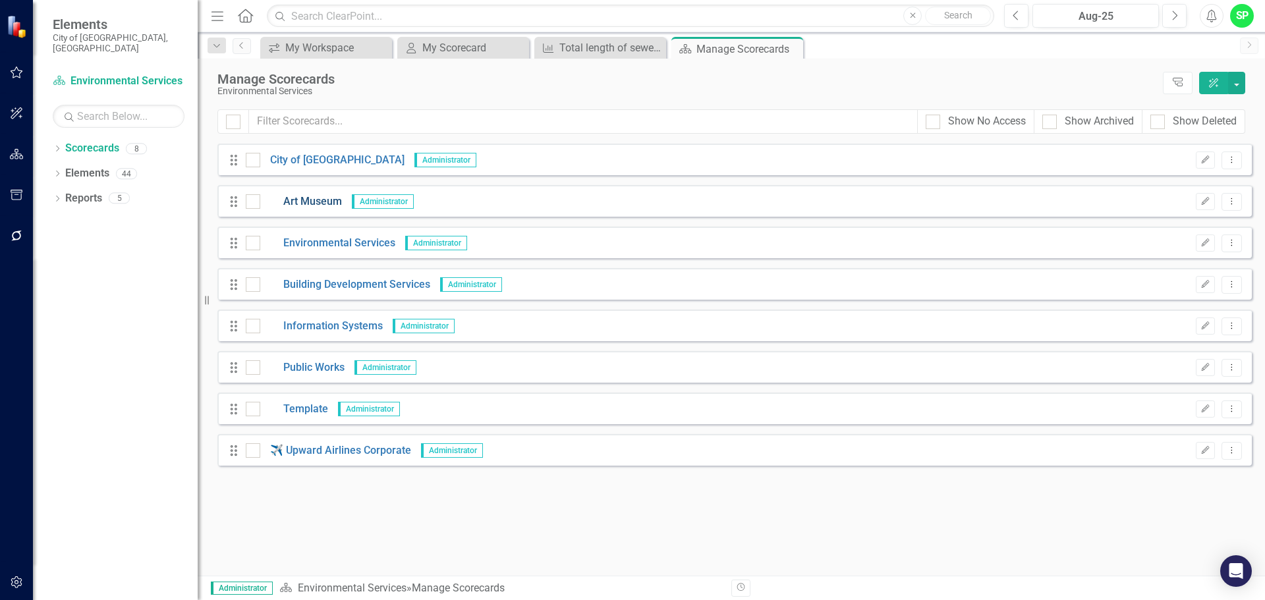
click at [294, 196] on link "Art Museum" at bounding box center [301, 201] width 82 height 15
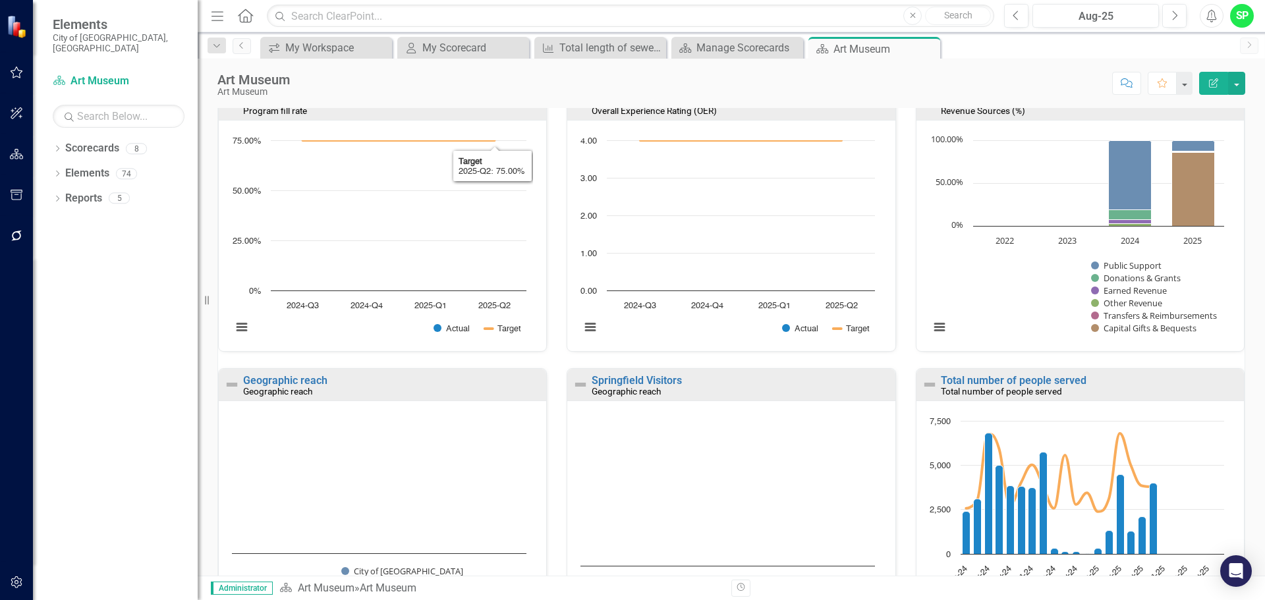
scroll to position [198, 0]
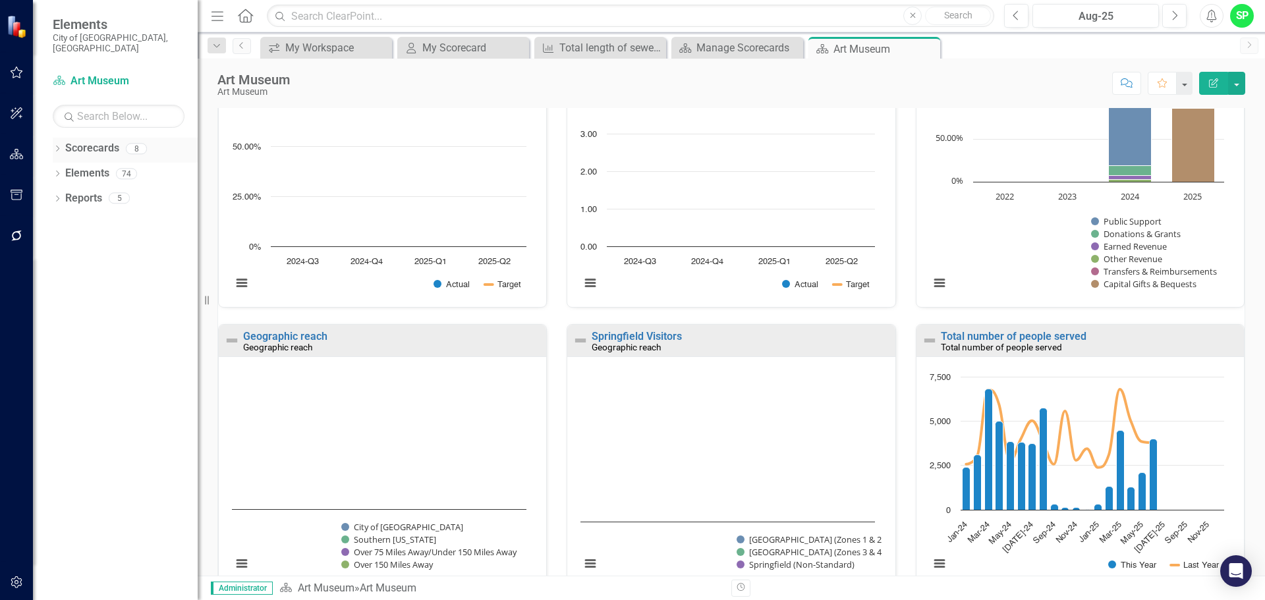
click at [85, 141] on link "Scorecards" at bounding box center [92, 148] width 54 height 15
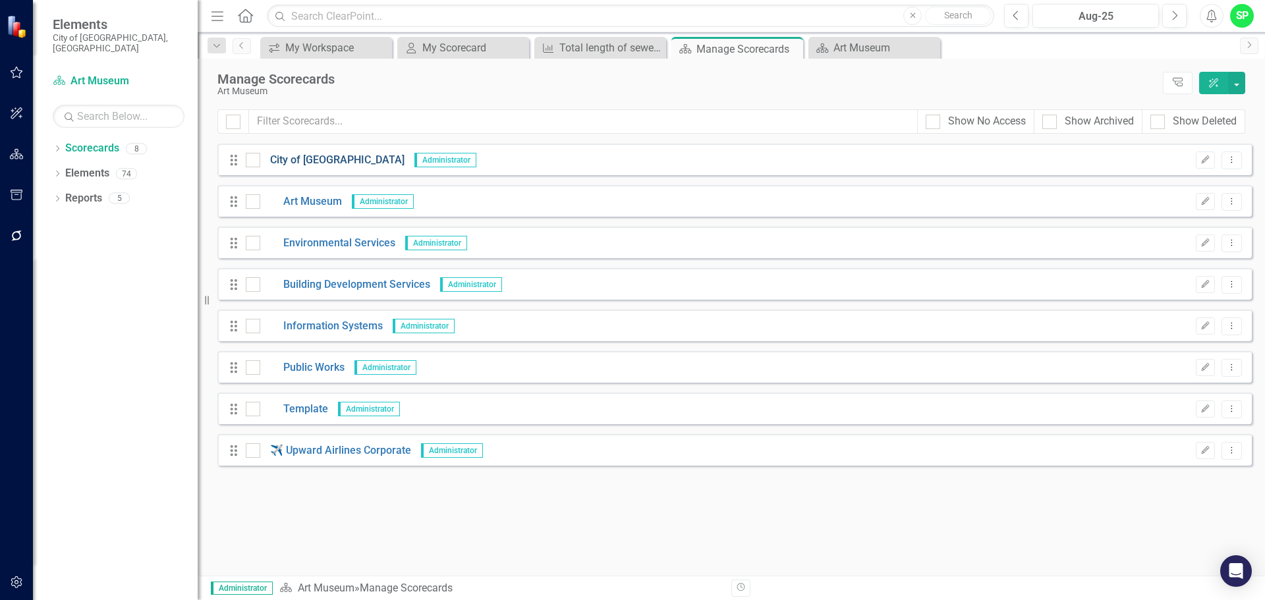
click at [291, 159] on link "City of [GEOGRAPHIC_DATA]" at bounding box center [332, 160] width 144 height 15
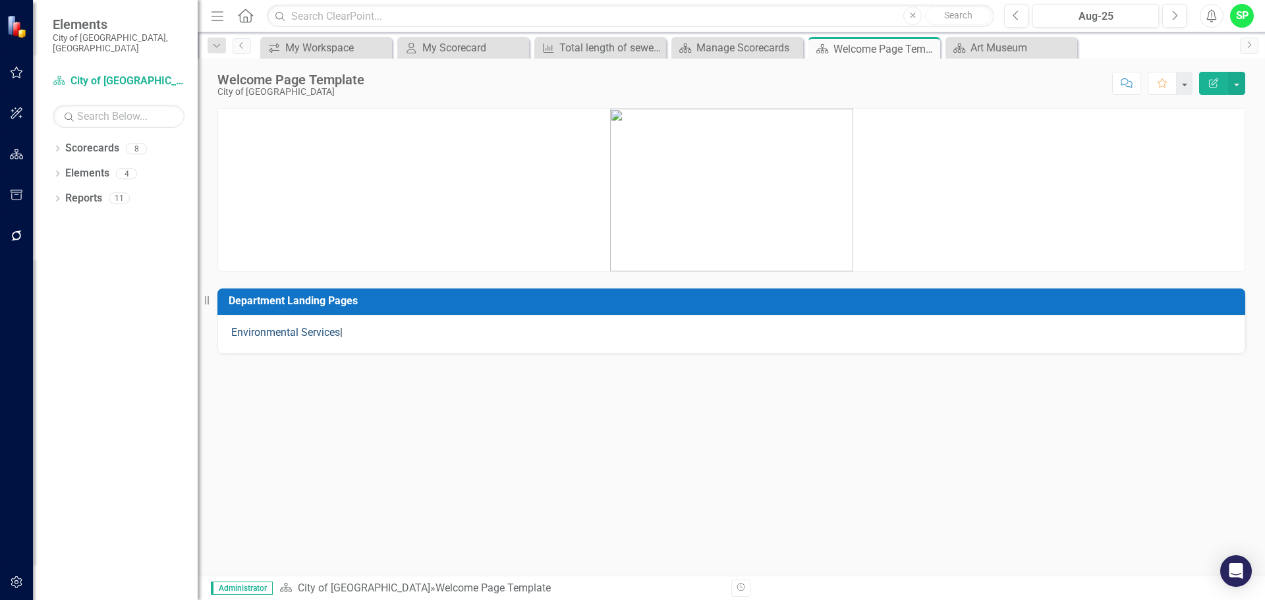
click at [295, 331] on link "Environmental Services" at bounding box center [285, 332] width 109 height 13
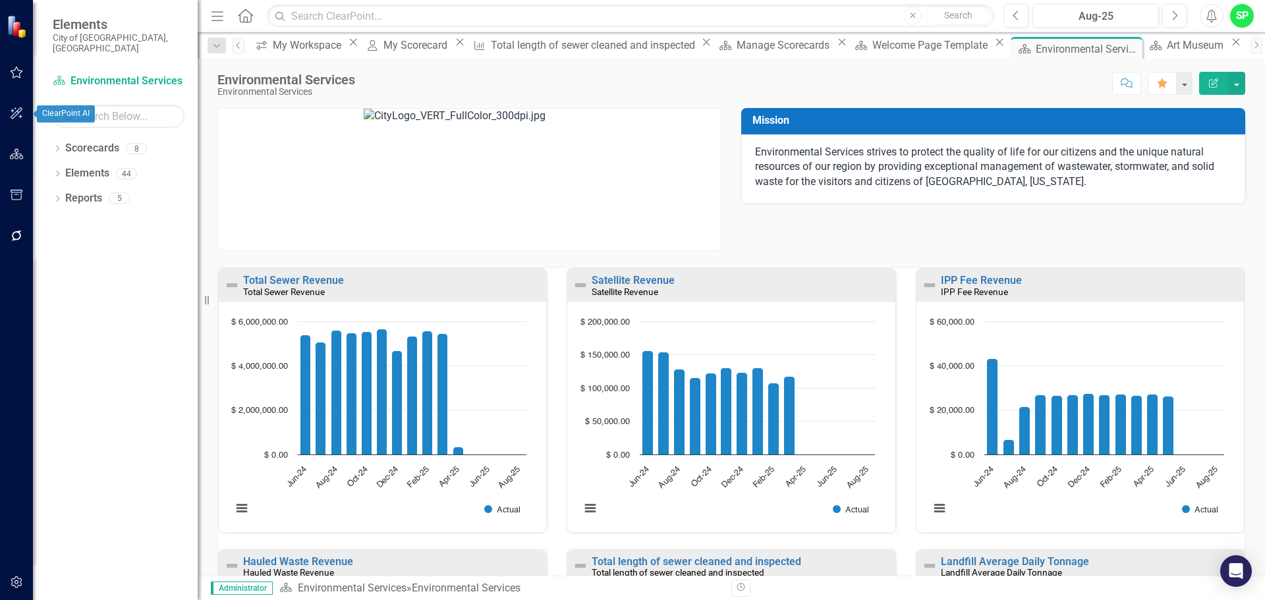
click at [15, 104] on button "button" at bounding box center [17, 114] width 30 height 28
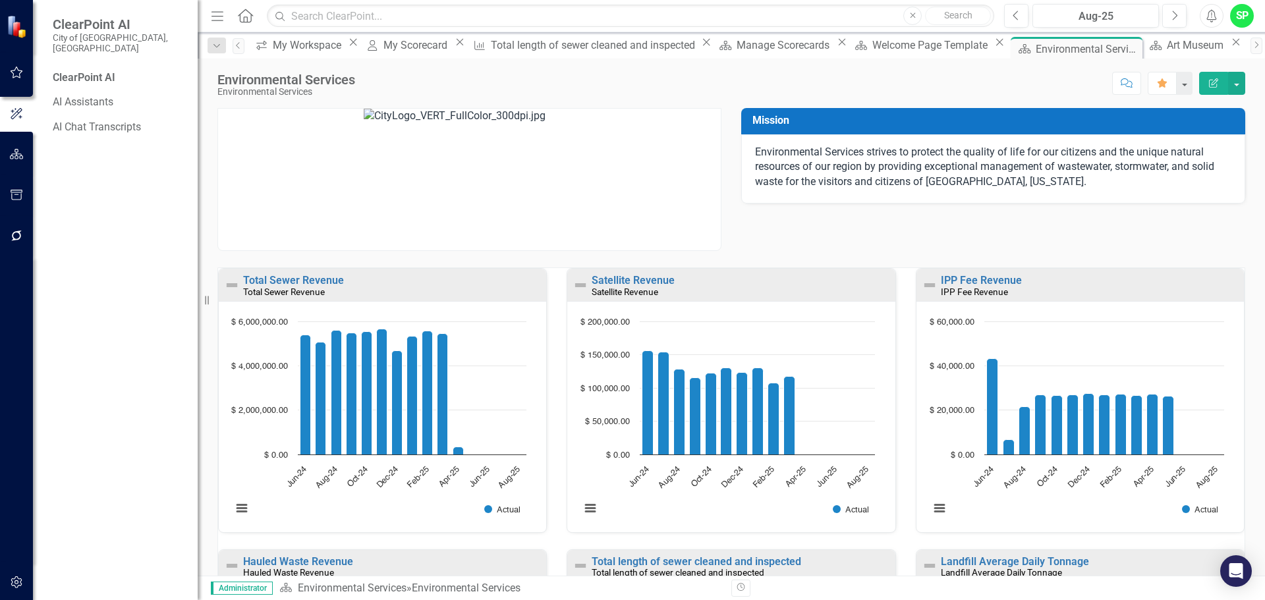
click at [18, 140] on div at bounding box center [16, 137] width 33 height 7
click at [18, 152] on icon "button" at bounding box center [17, 154] width 14 height 11
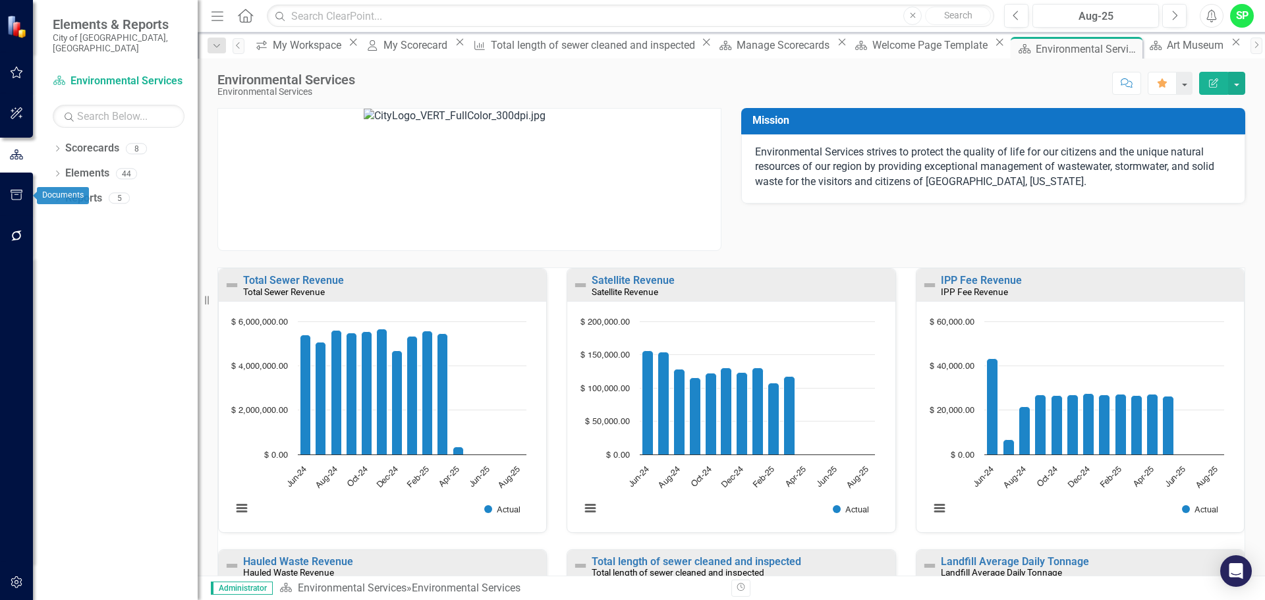
click at [13, 188] on button "button" at bounding box center [17, 196] width 30 height 28
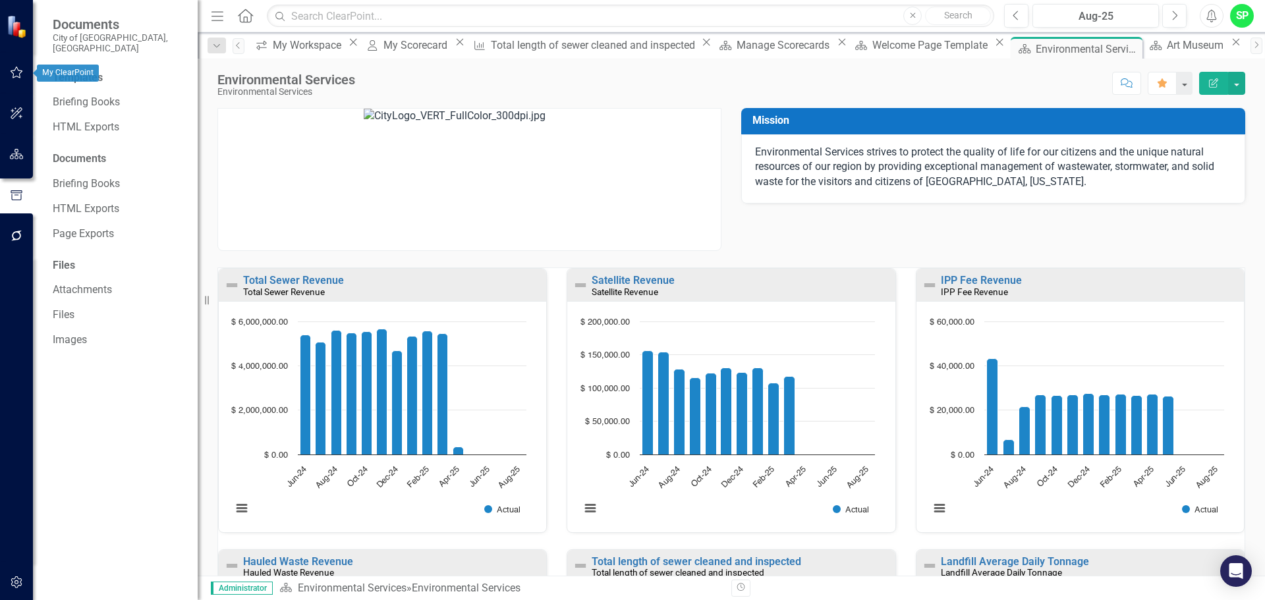
click at [16, 72] on icon "button" at bounding box center [17, 72] width 14 height 11
